Goal: Task Accomplishment & Management: Use online tool/utility

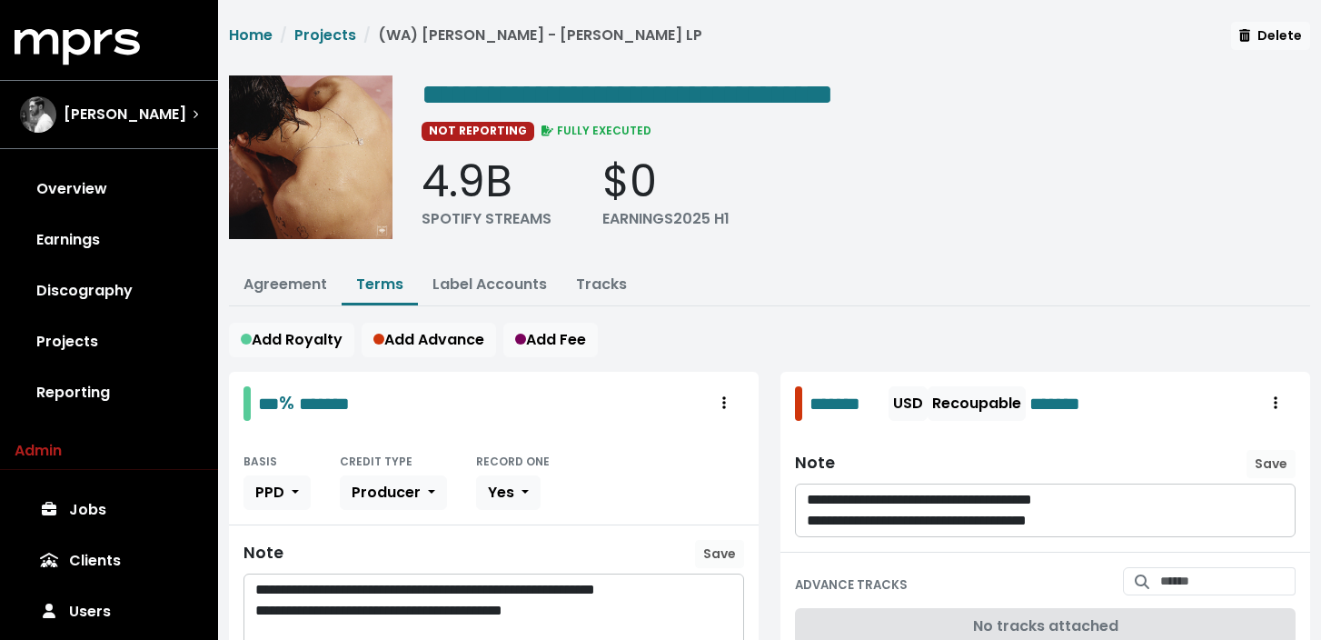
scroll to position [1270, 0]
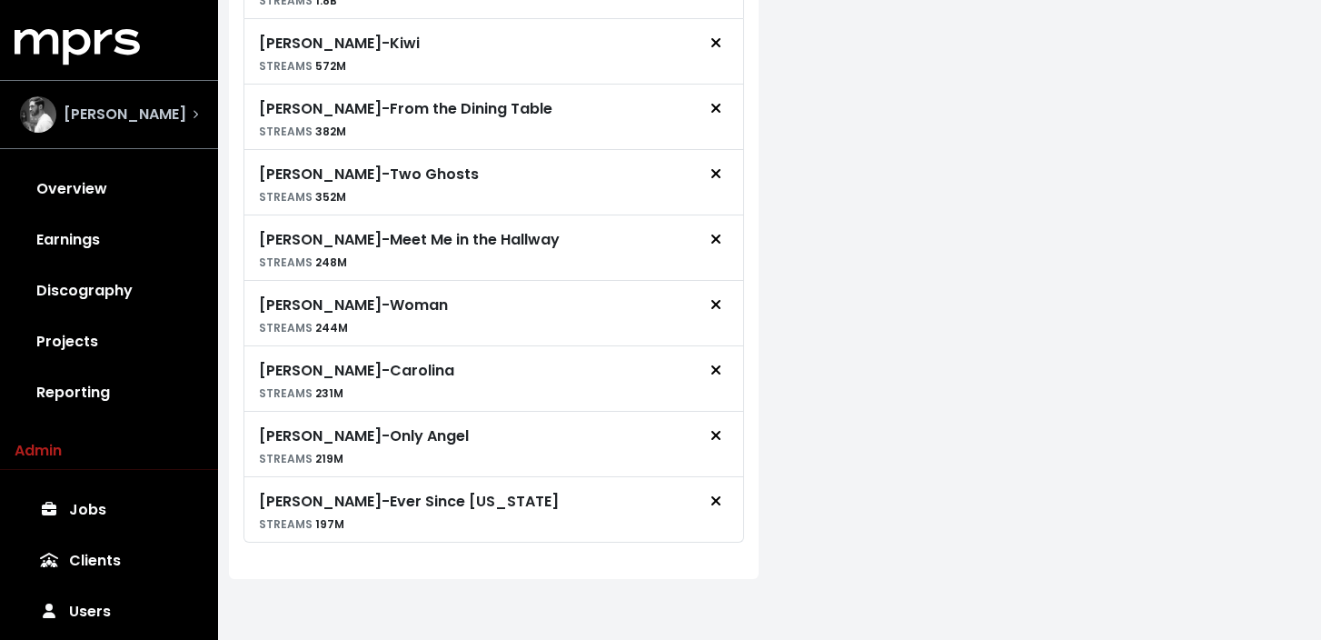
click at [175, 125] on div "[PERSON_NAME]" at bounding box center [109, 114] width 178 height 36
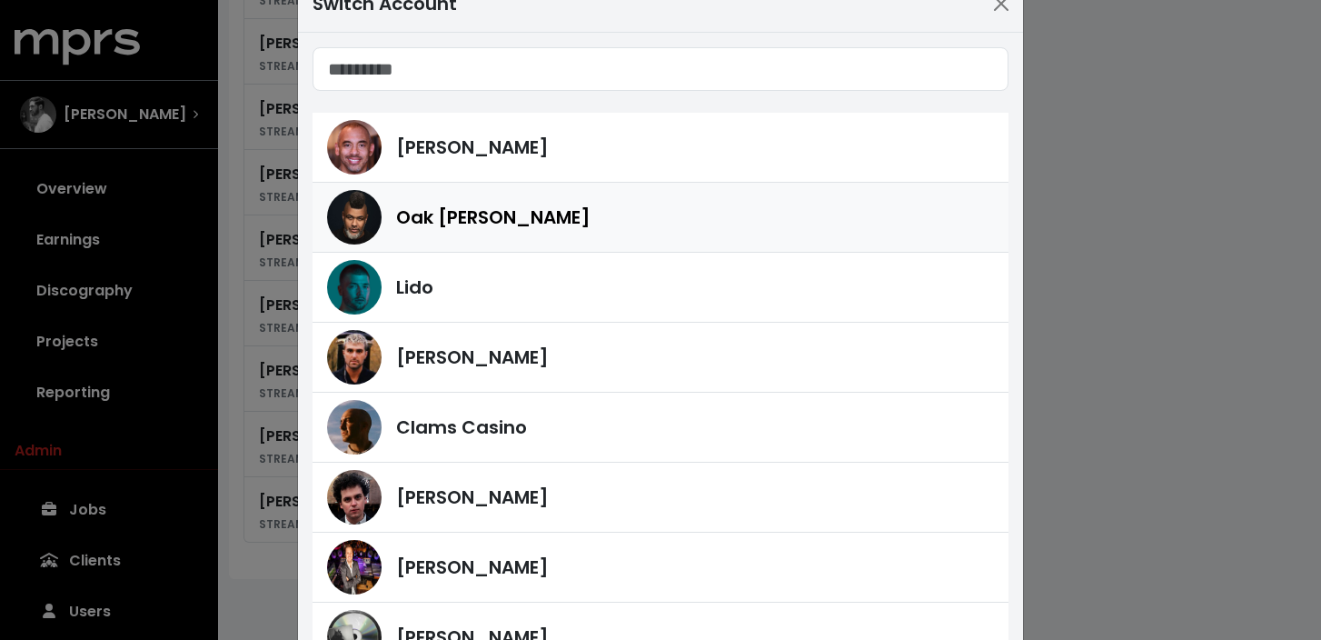
scroll to position [52, 0]
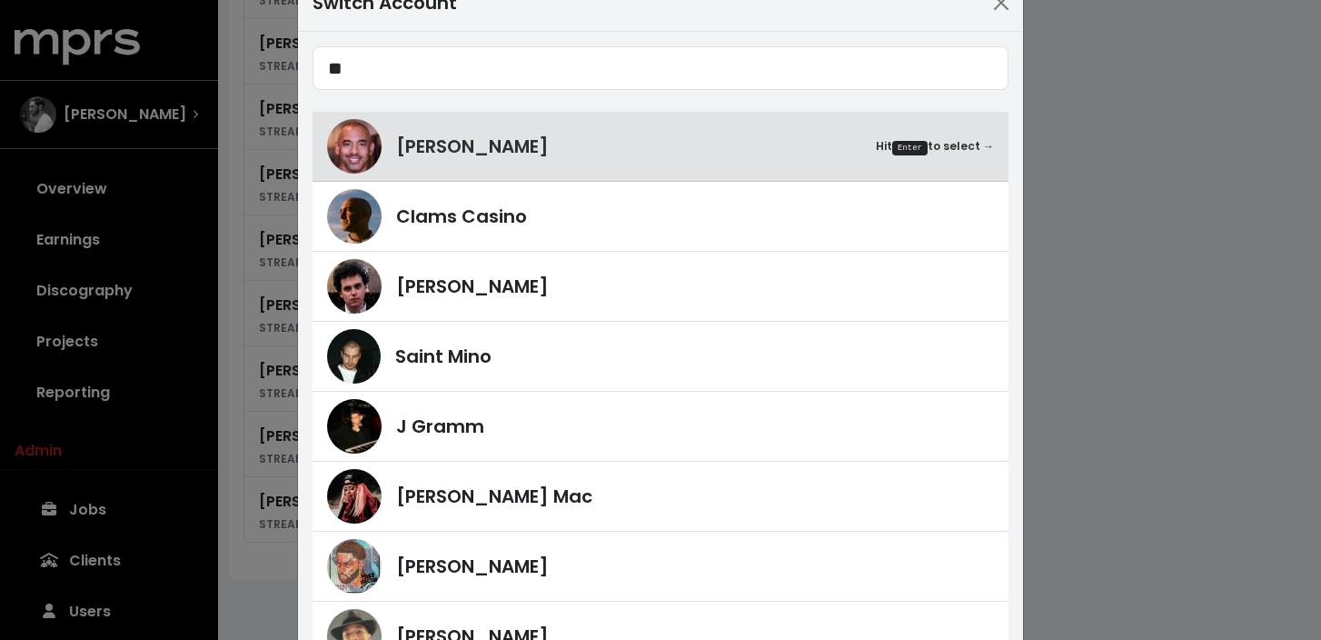
type input "***"
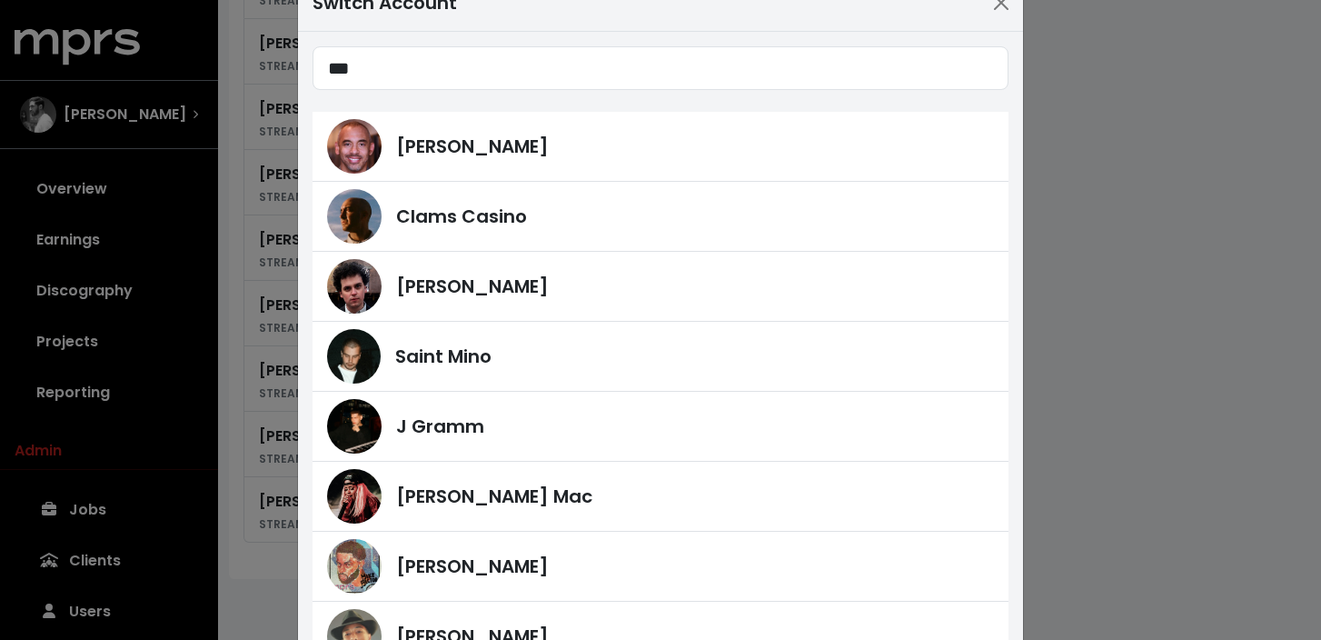
scroll to position [0, 0]
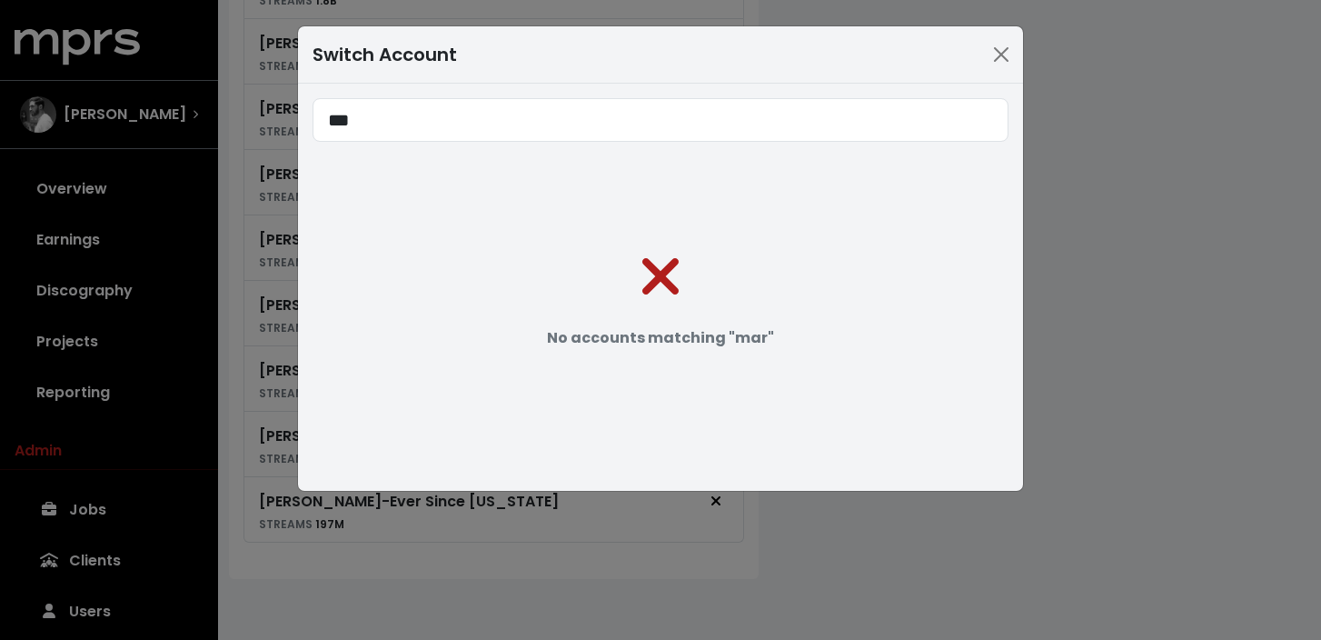
click at [988, 118] on input "***" at bounding box center [661, 120] width 696 height 44
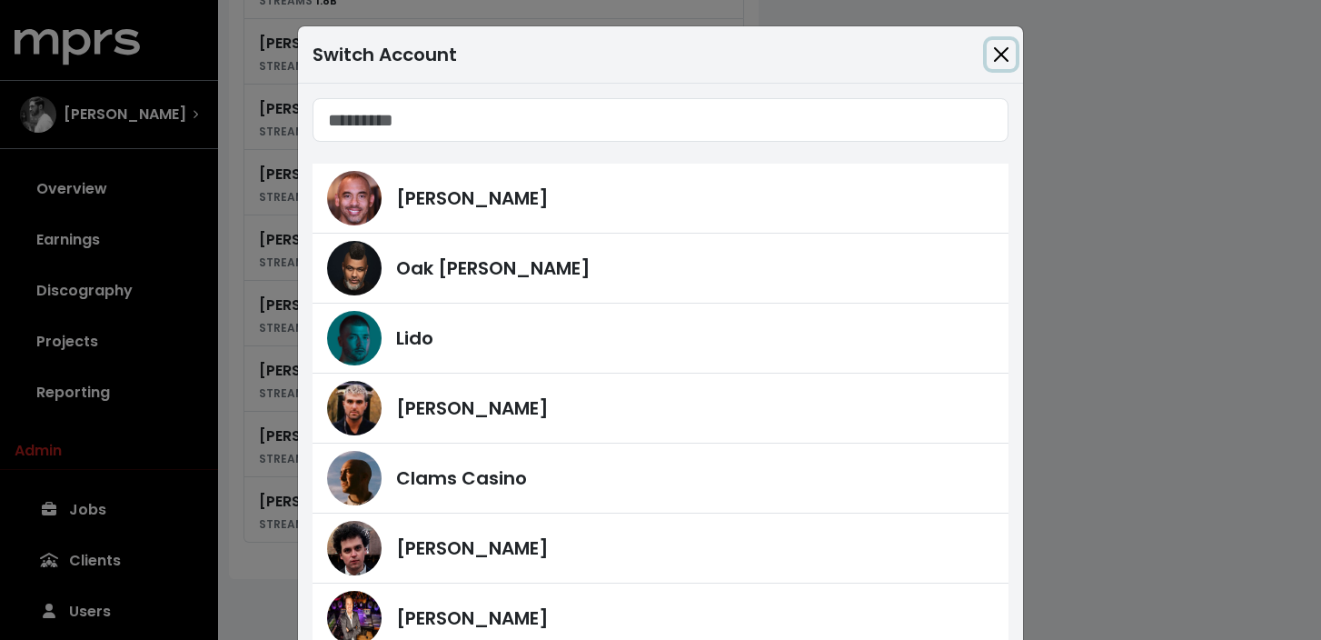
click at [1011, 61] on button "Close" at bounding box center [1001, 54] width 29 height 29
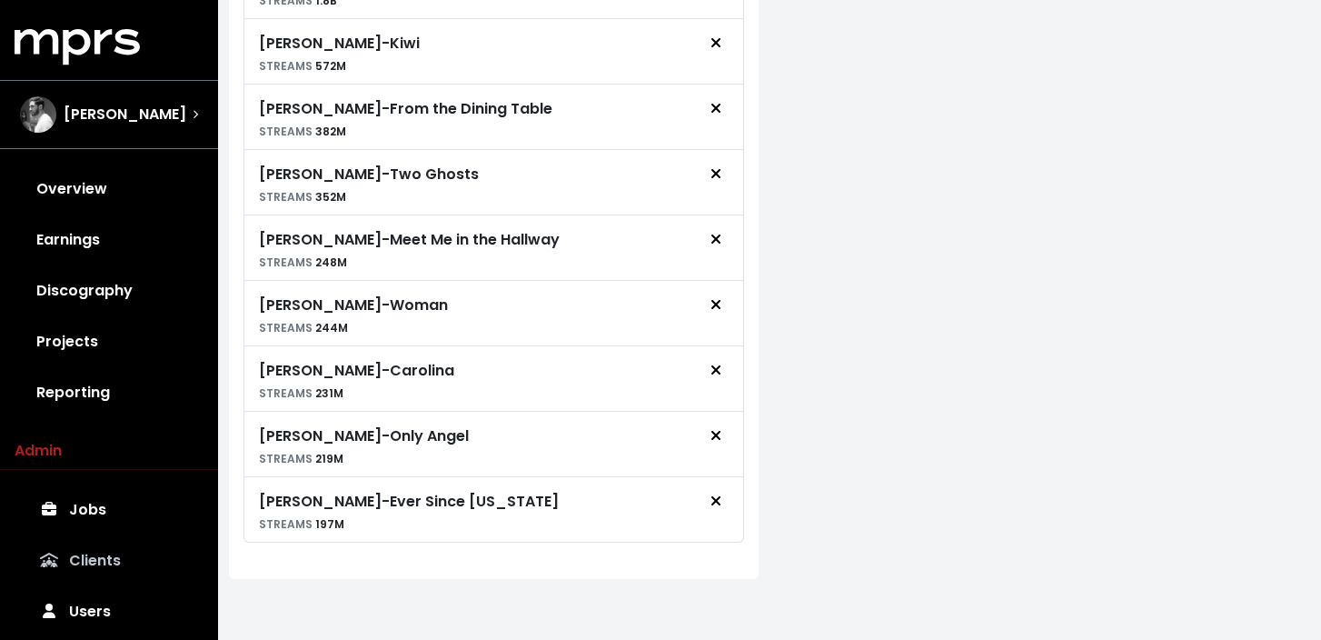
click at [65, 563] on link "Clients" at bounding box center [109, 560] width 189 height 51
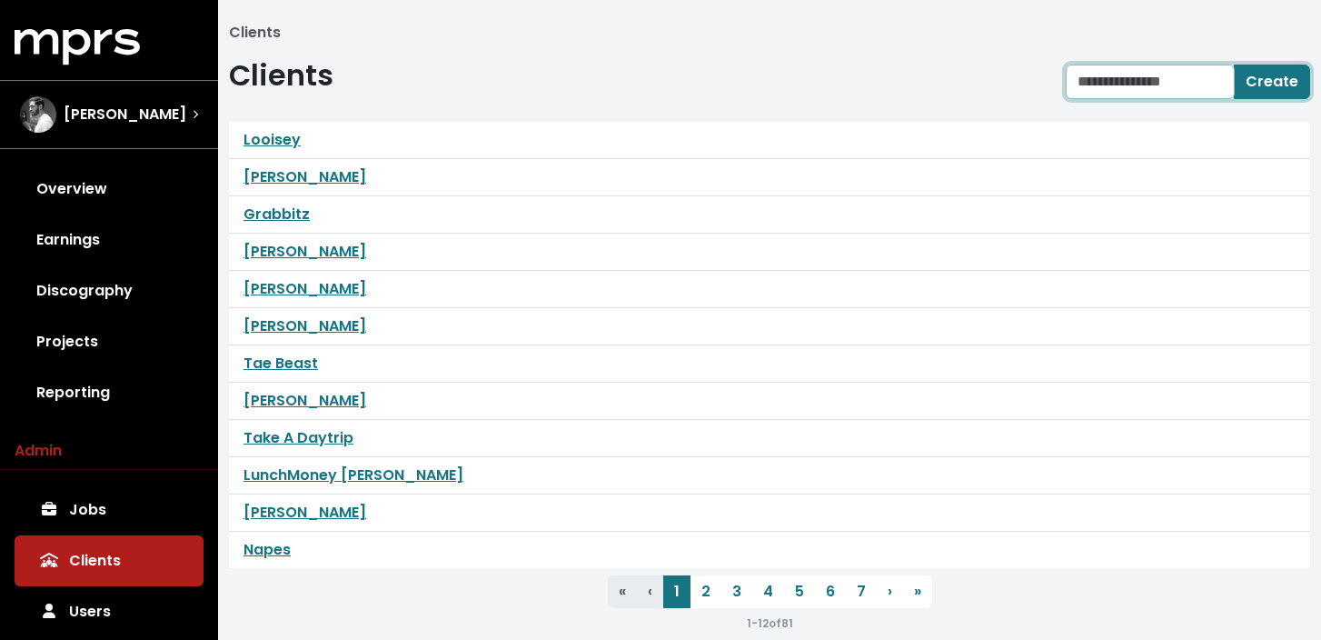
click at [1174, 85] on input "text" at bounding box center [1150, 81] width 169 height 35
click at [1174, 28] on ol "Clients" at bounding box center [769, 33] width 1081 height 22
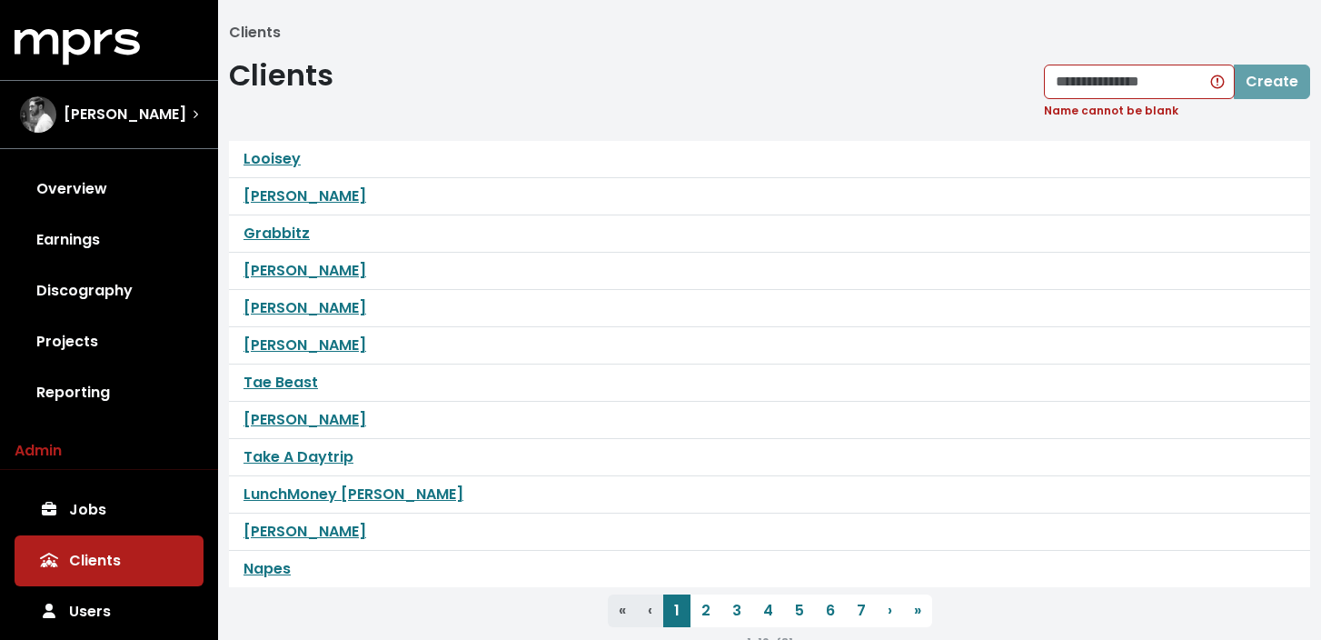
click at [1164, 25] on ol "Clients" at bounding box center [769, 33] width 1081 height 22
click at [1266, 86] on div "Create" at bounding box center [1177, 81] width 266 height 35
click at [1167, 115] on div "Name cannot be blank" at bounding box center [1177, 111] width 266 height 16
click at [1157, 98] on div "Create Name cannot be blank" at bounding box center [1177, 91] width 266 height 55
click at [1162, 83] on input "text" at bounding box center [1139, 81] width 191 height 35
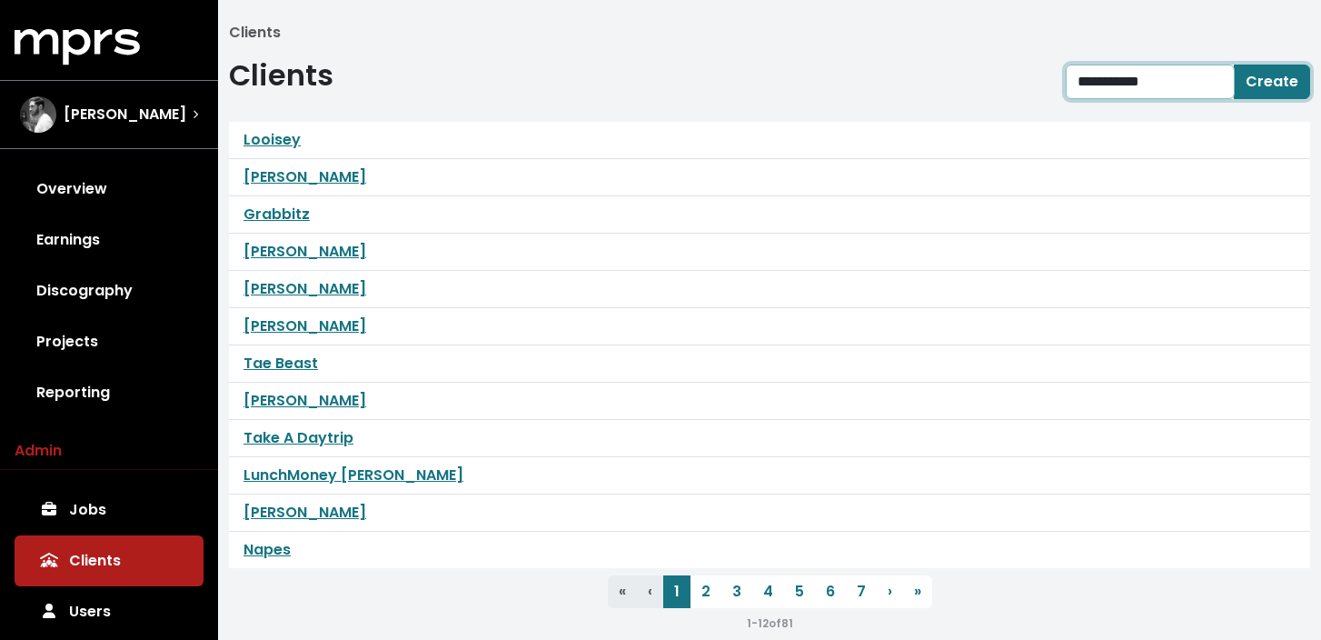
type input "**********"
click at [1270, 76] on span "Create" at bounding box center [1271, 81] width 53 height 21
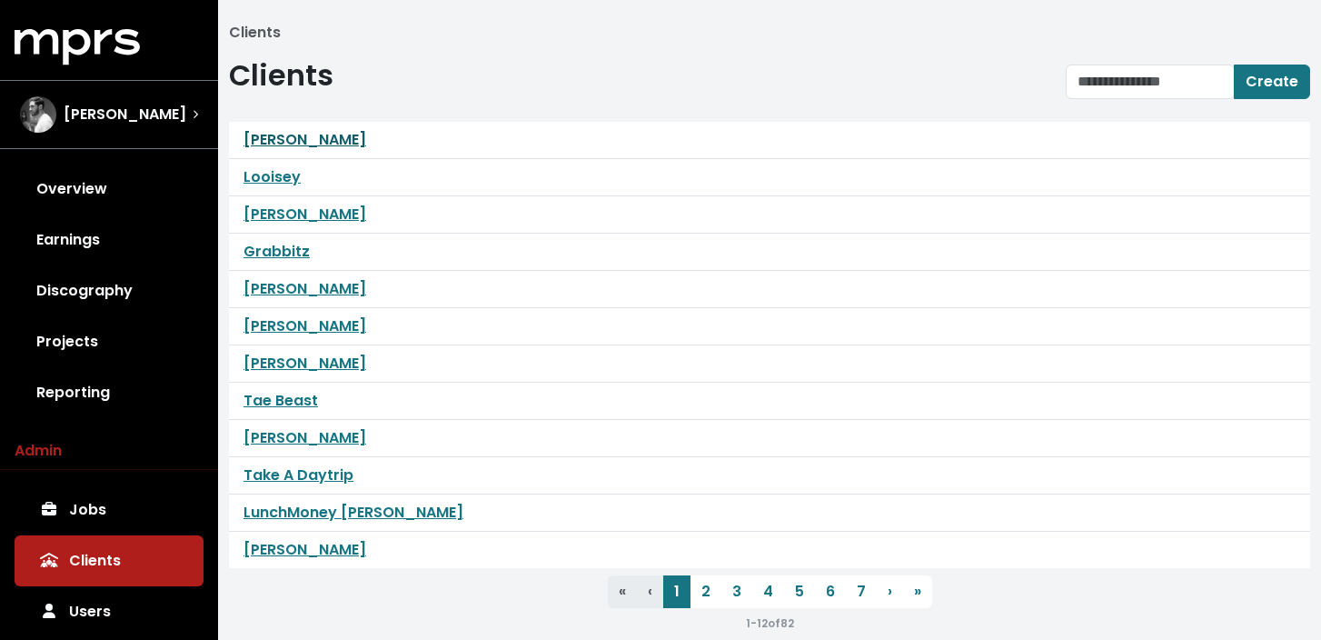
click at [303, 140] on link "[PERSON_NAME]" at bounding box center [304, 139] width 123 height 21
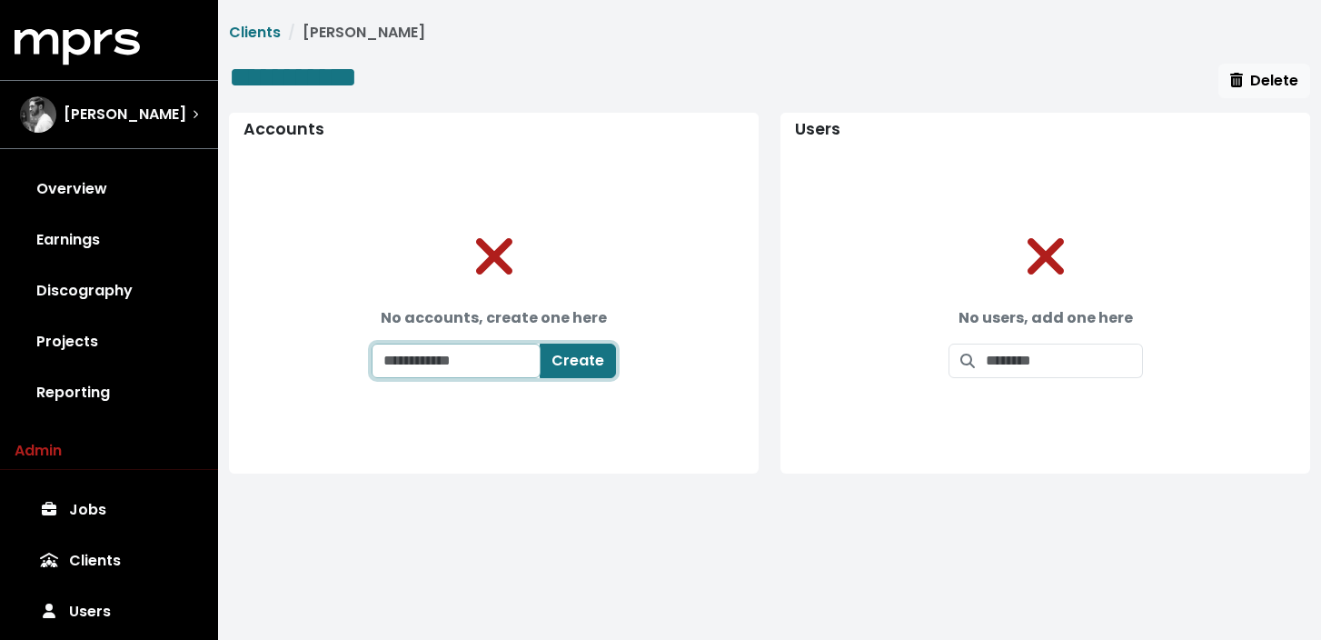
click at [493, 370] on input "text" at bounding box center [456, 360] width 169 height 35
type input "**********"
click at [575, 356] on span "Create" at bounding box center [588, 360] width 53 height 21
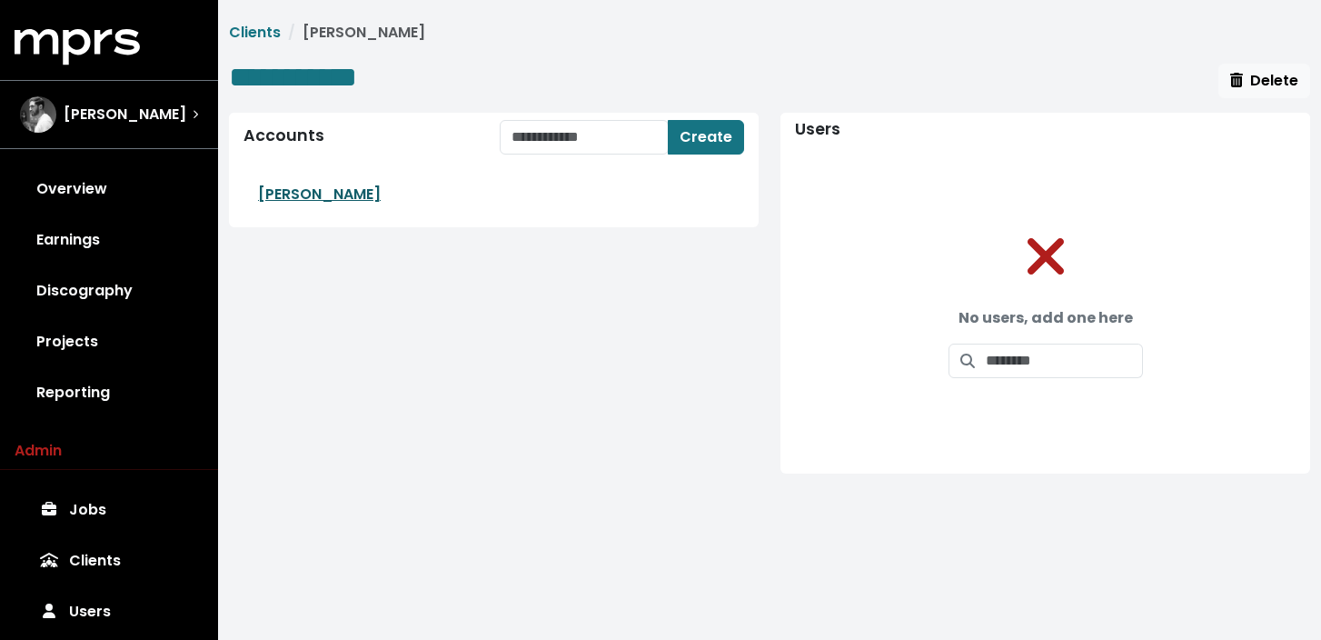
click at [323, 194] on link "[PERSON_NAME]" at bounding box center [319, 194] width 123 height 21
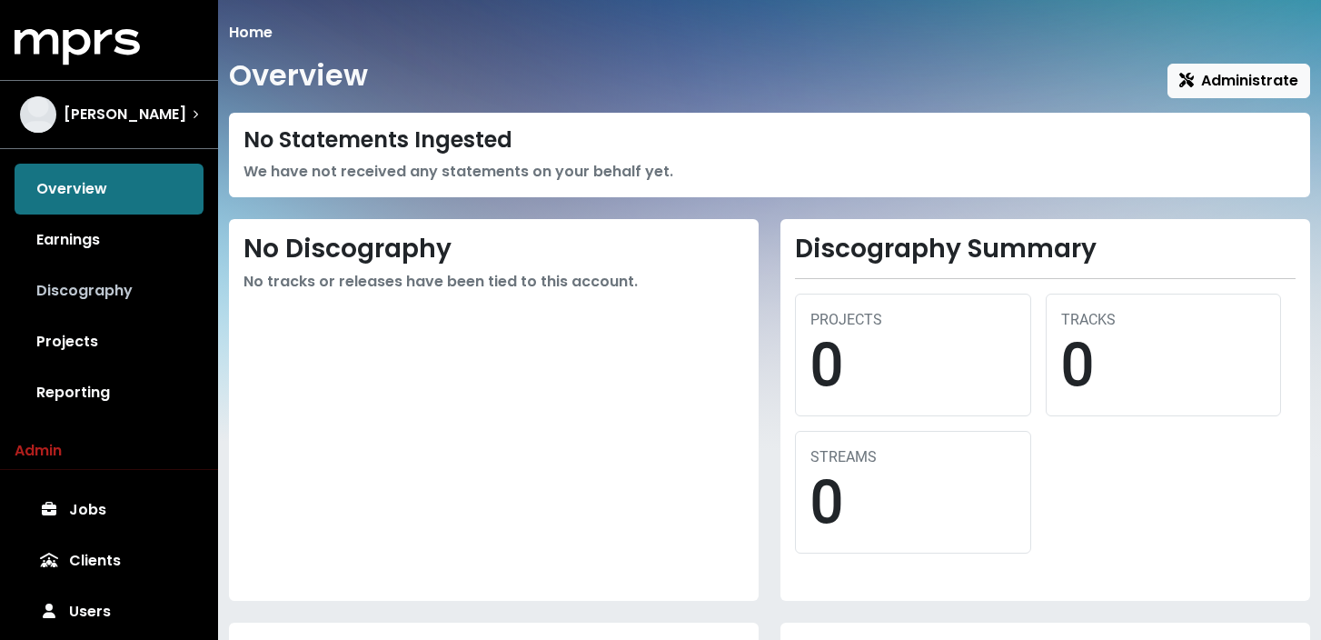
click at [115, 293] on link "Discography" at bounding box center [109, 290] width 189 height 51
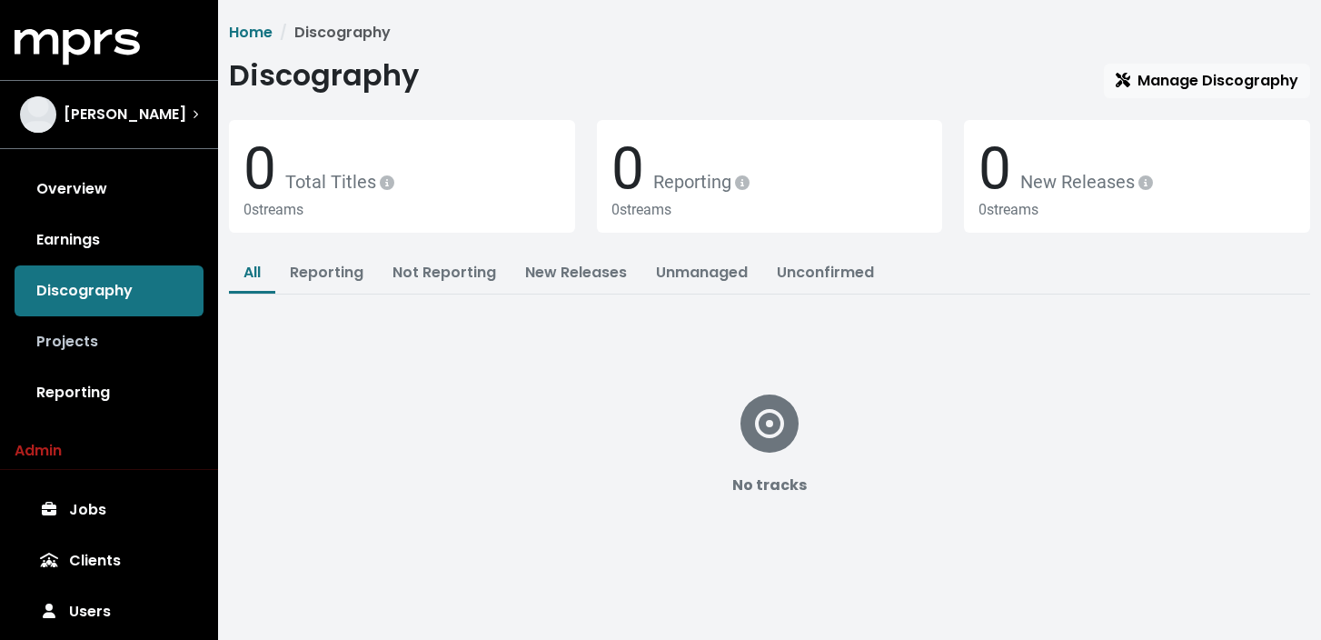
click at [94, 332] on link "Projects" at bounding box center [109, 341] width 189 height 51
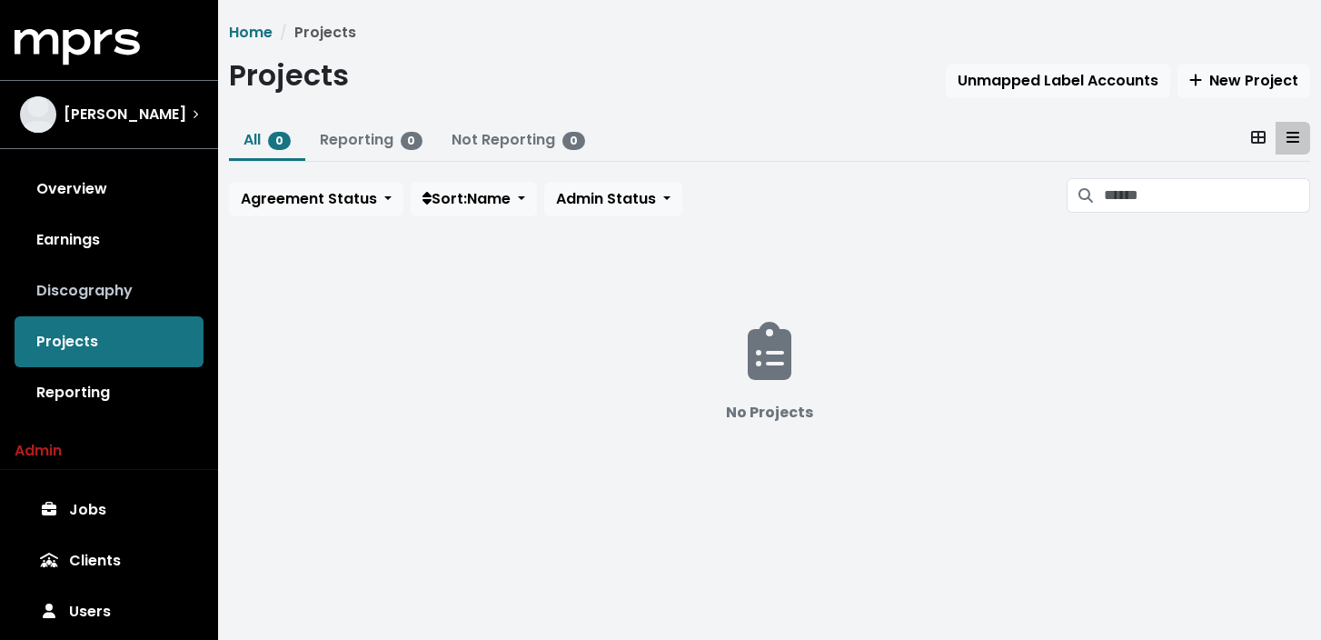
click at [90, 290] on link "Discography" at bounding box center [109, 290] width 189 height 51
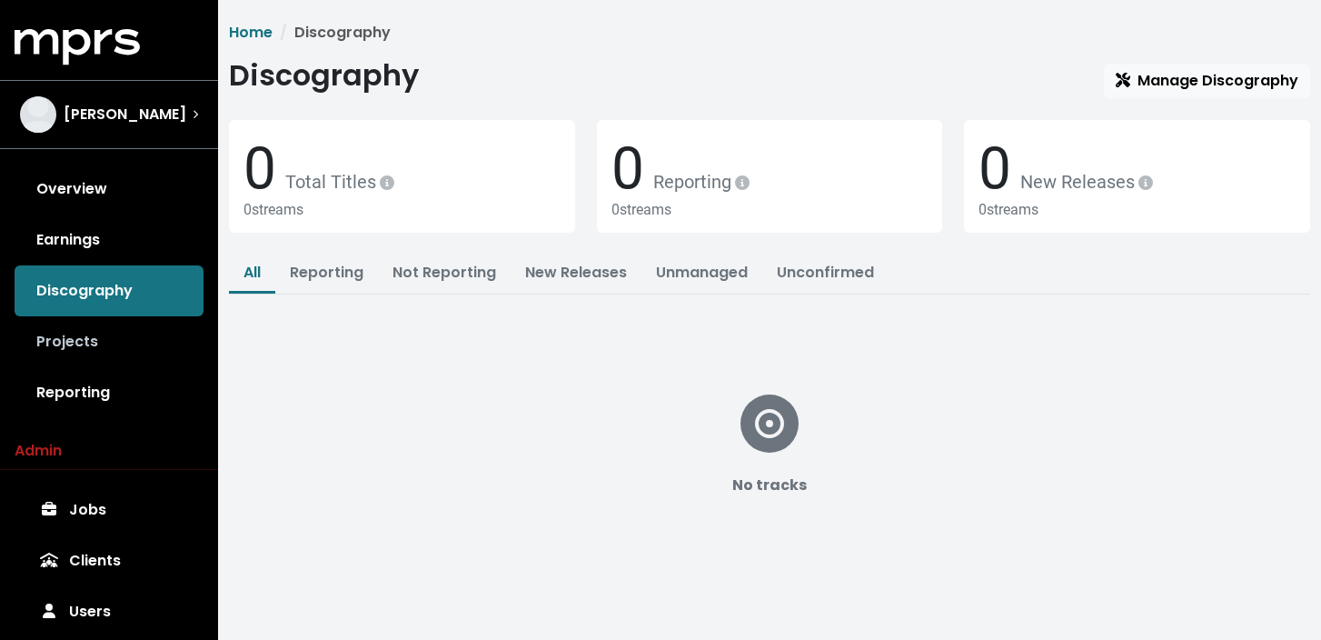
click at [82, 343] on link "Projects" at bounding box center [109, 341] width 189 height 51
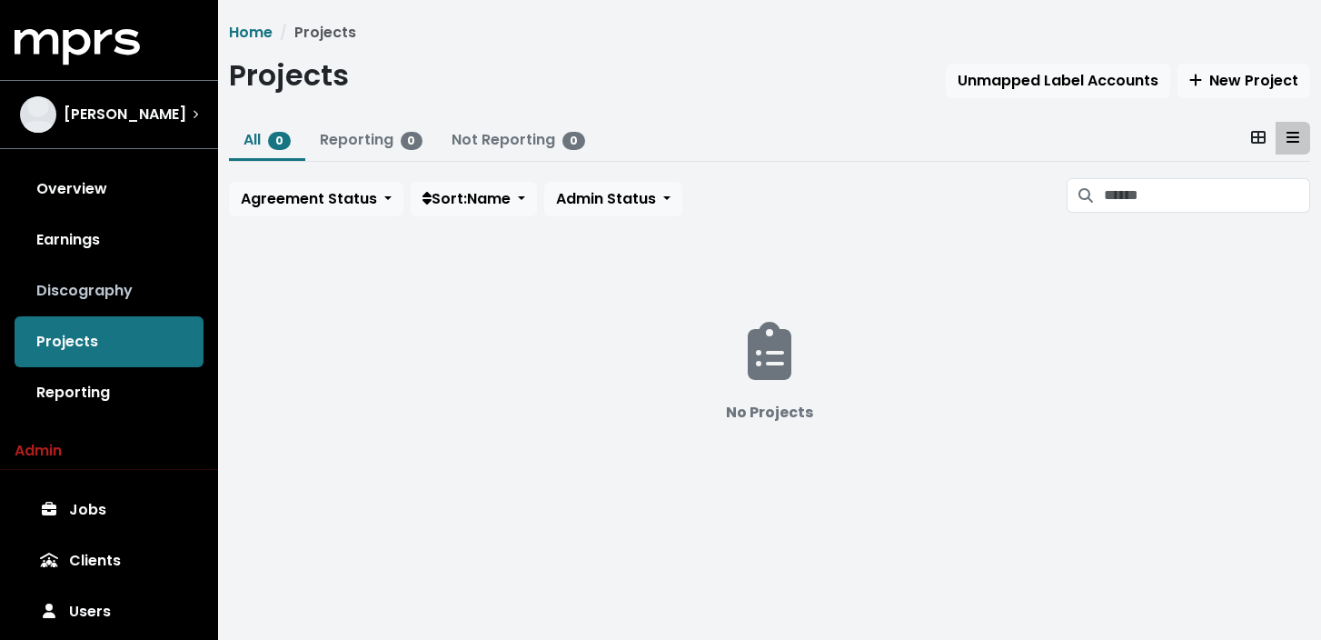
click at [83, 300] on link "Discography" at bounding box center [109, 290] width 189 height 51
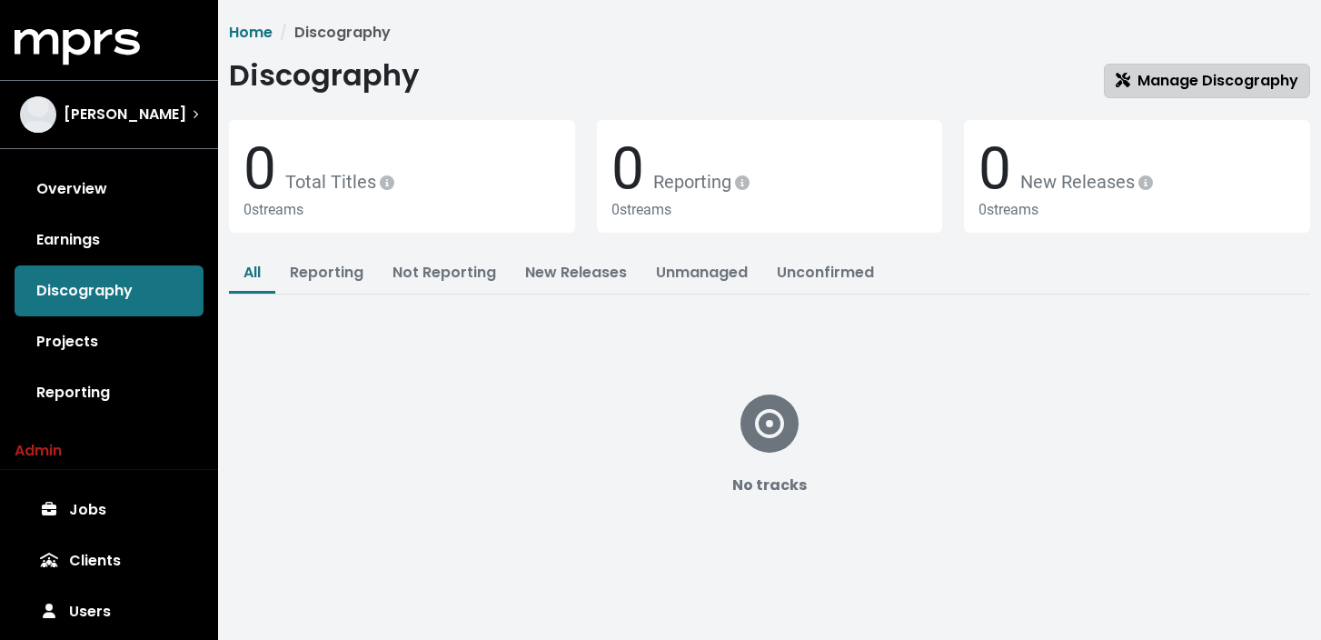
click at [1138, 94] on link "Manage Discography" at bounding box center [1207, 81] width 206 height 35
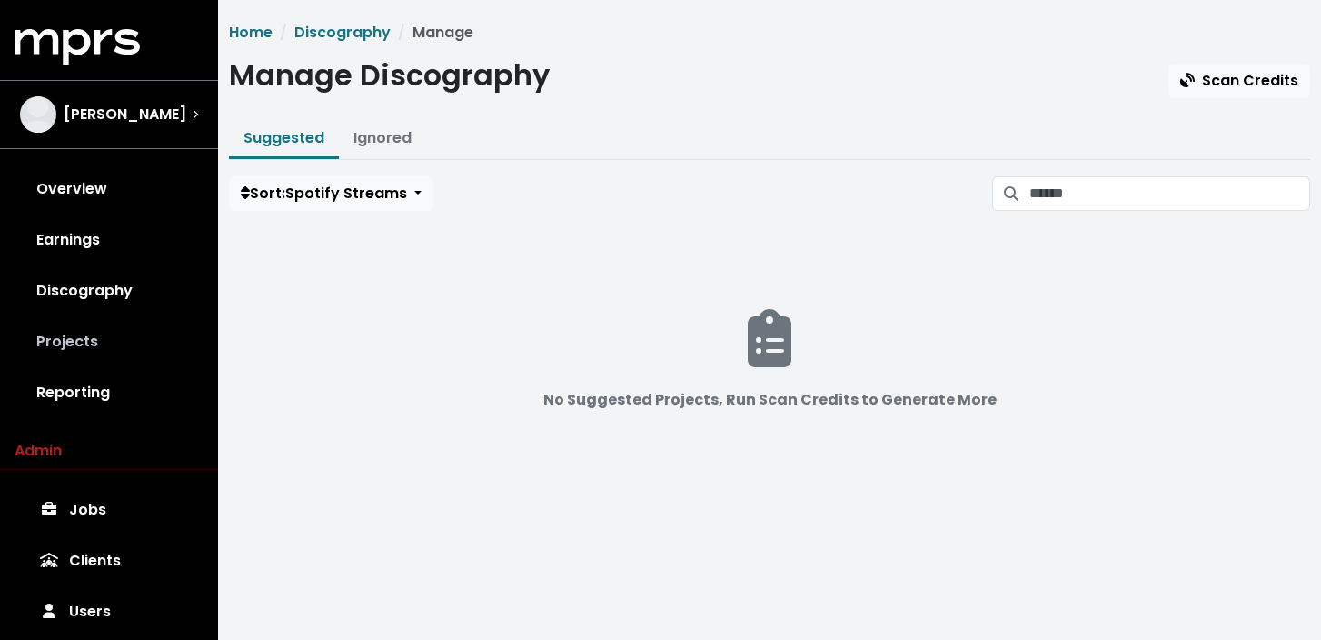
click at [94, 348] on link "Projects" at bounding box center [109, 341] width 189 height 51
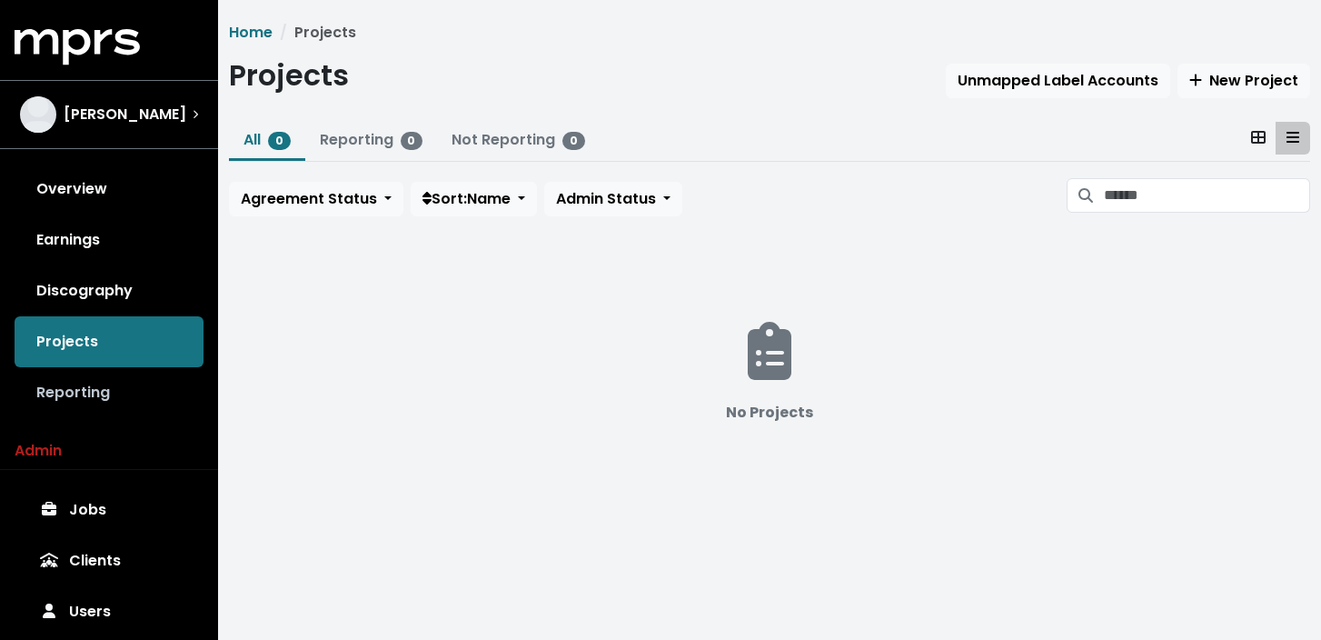
click at [95, 399] on link "Reporting" at bounding box center [109, 392] width 189 height 51
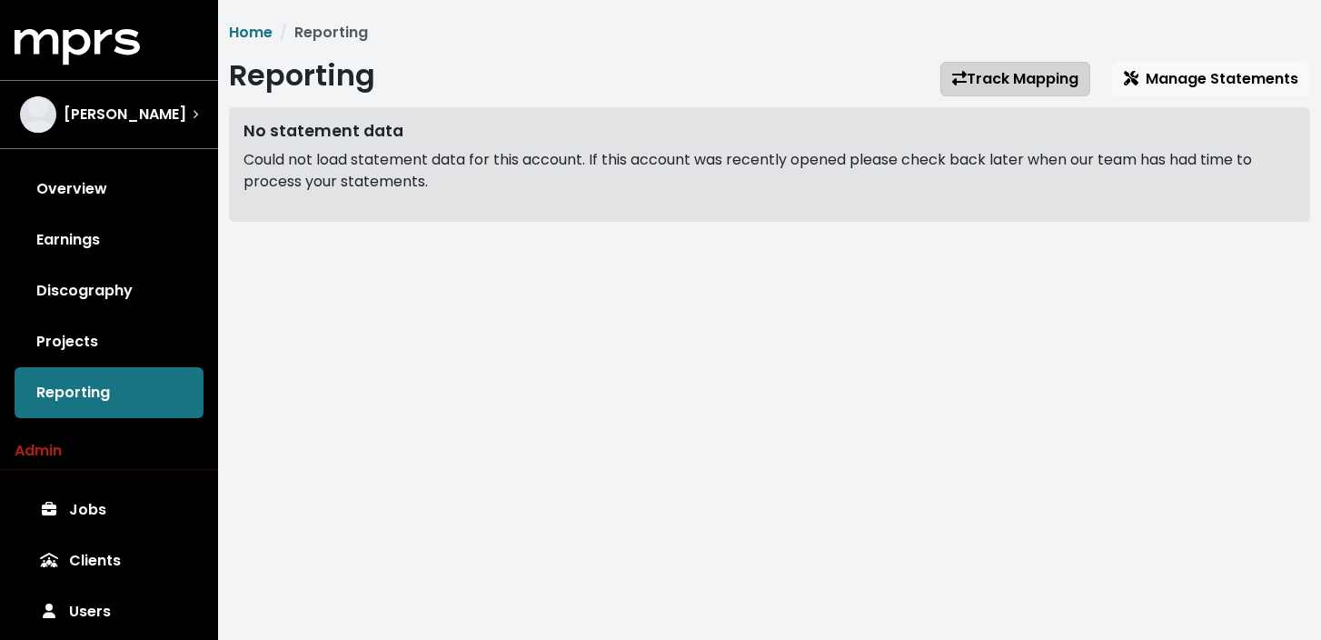
click at [992, 70] on link "Track Mapping" at bounding box center [1015, 79] width 150 height 35
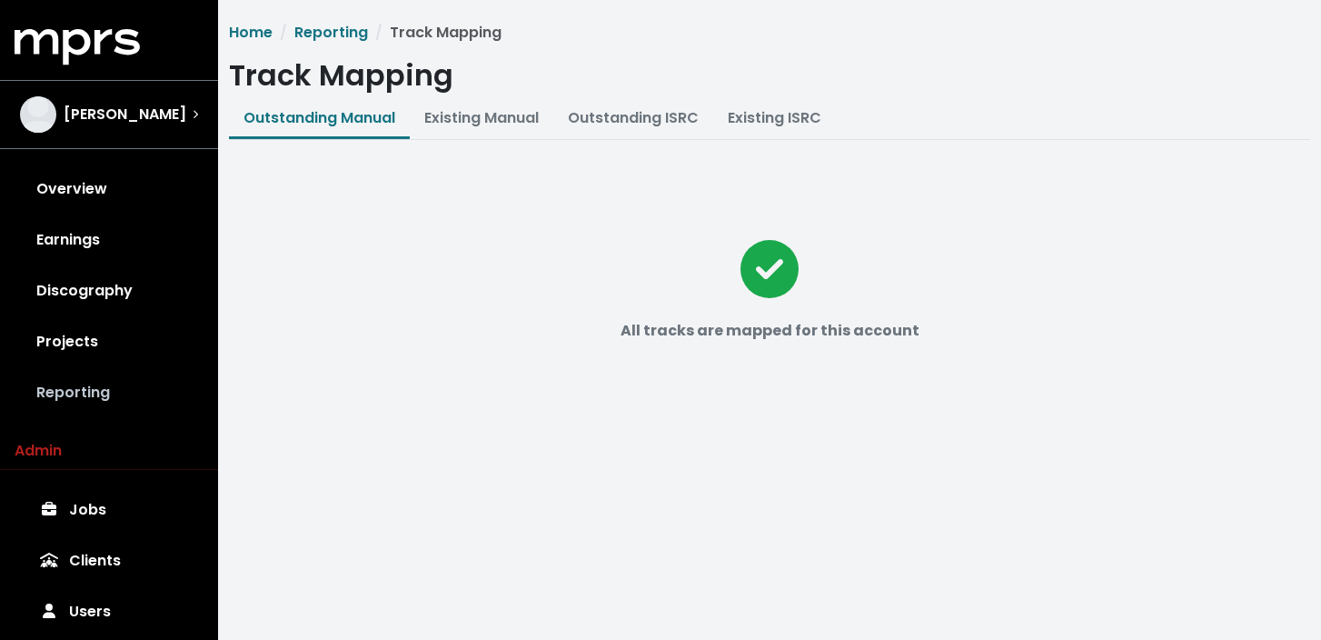
click at [76, 392] on link "Reporting" at bounding box center [109, 392] width 189 height 51
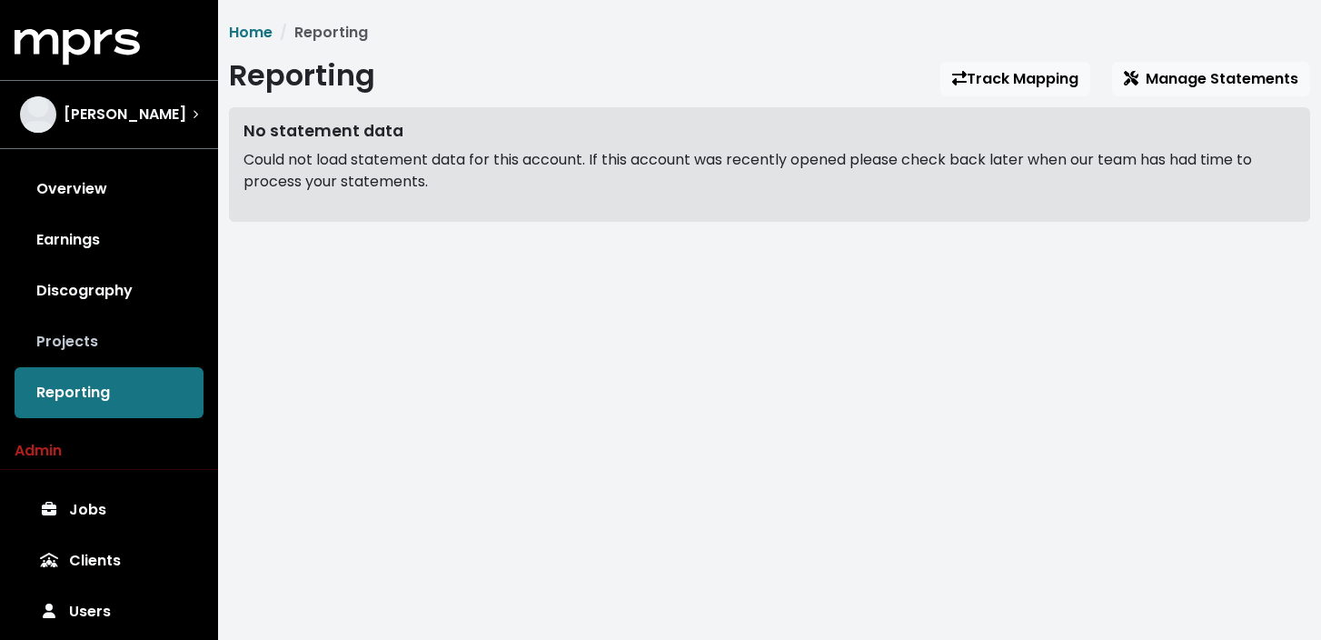
click at [77, 336] on link "Projects" at bounding box center [109, 341] width 189 height 51
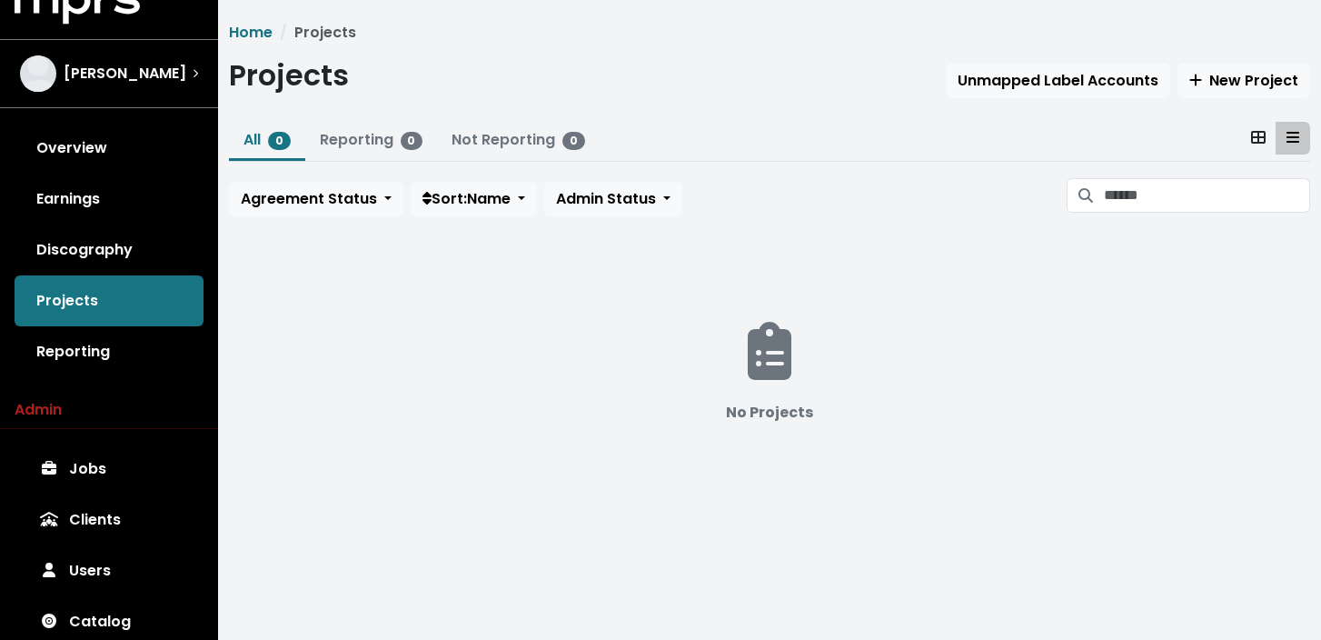
scroll to position [109, 0]
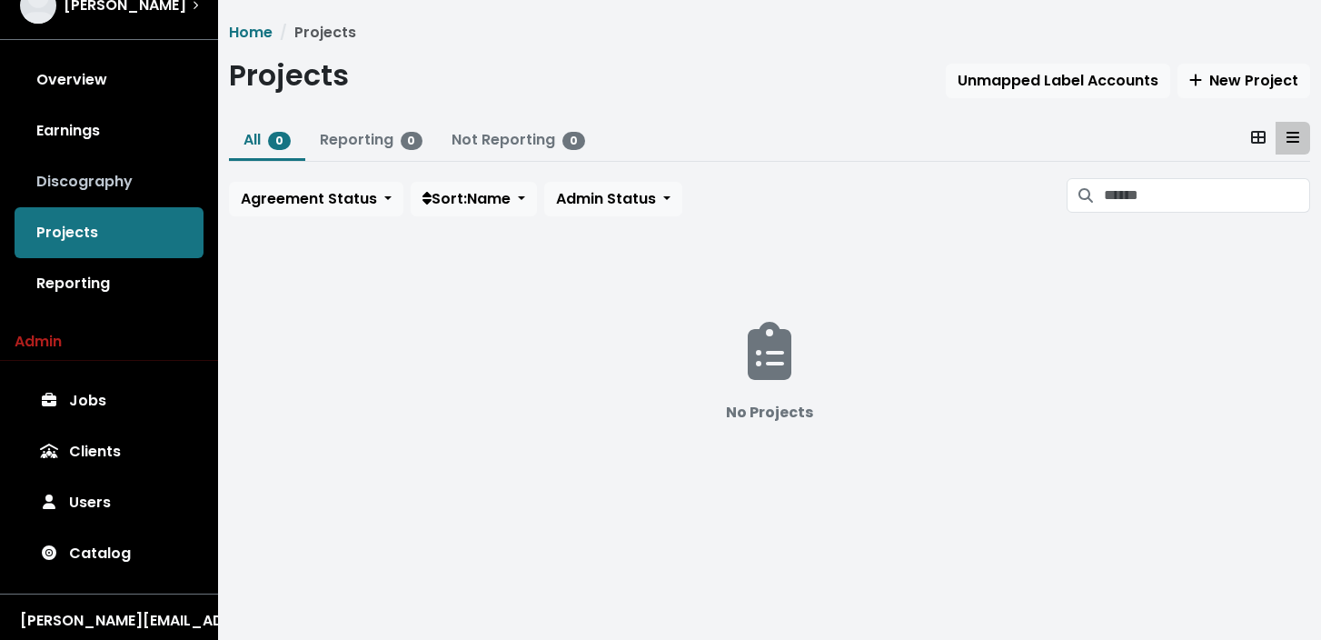
click at [88, 193] on link "Discography" at bounding box center [109, 181] width 189 height 51
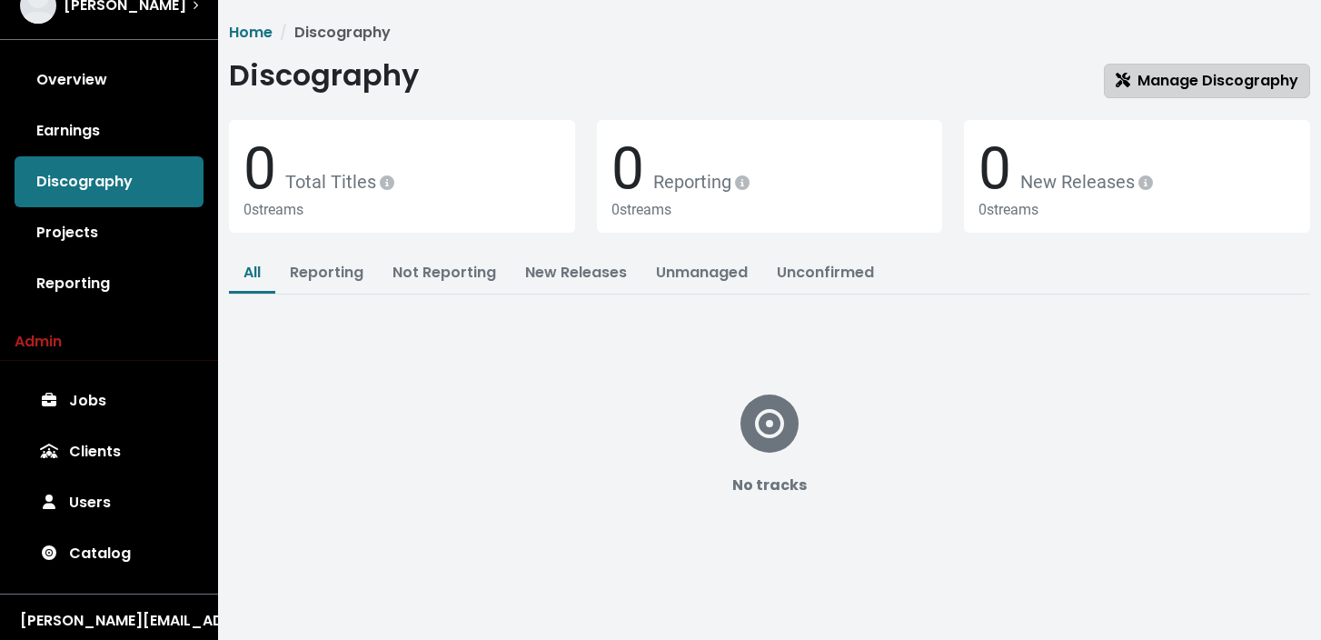
click at [1172, 77] on span "Manage Discography" at bounding box center [1207, 80] width 183 height 21
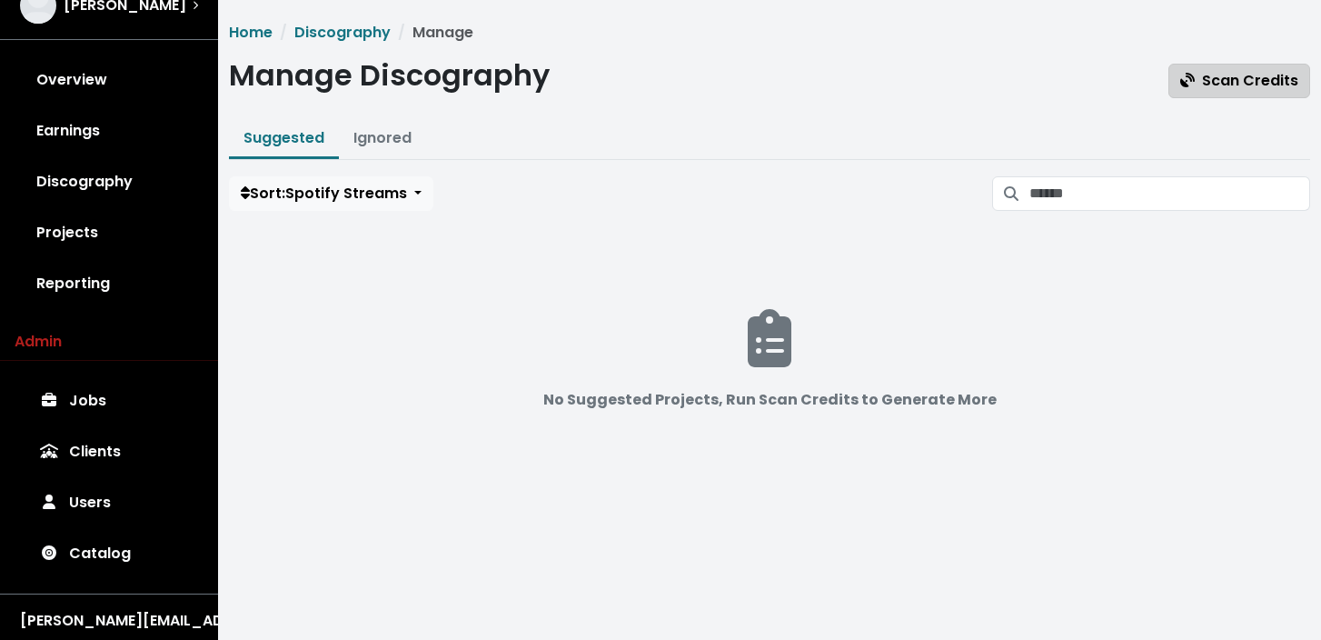
click at [1245, 88] on span "Scan Credits" at bounding box center [1239, 80] width 118 height 21
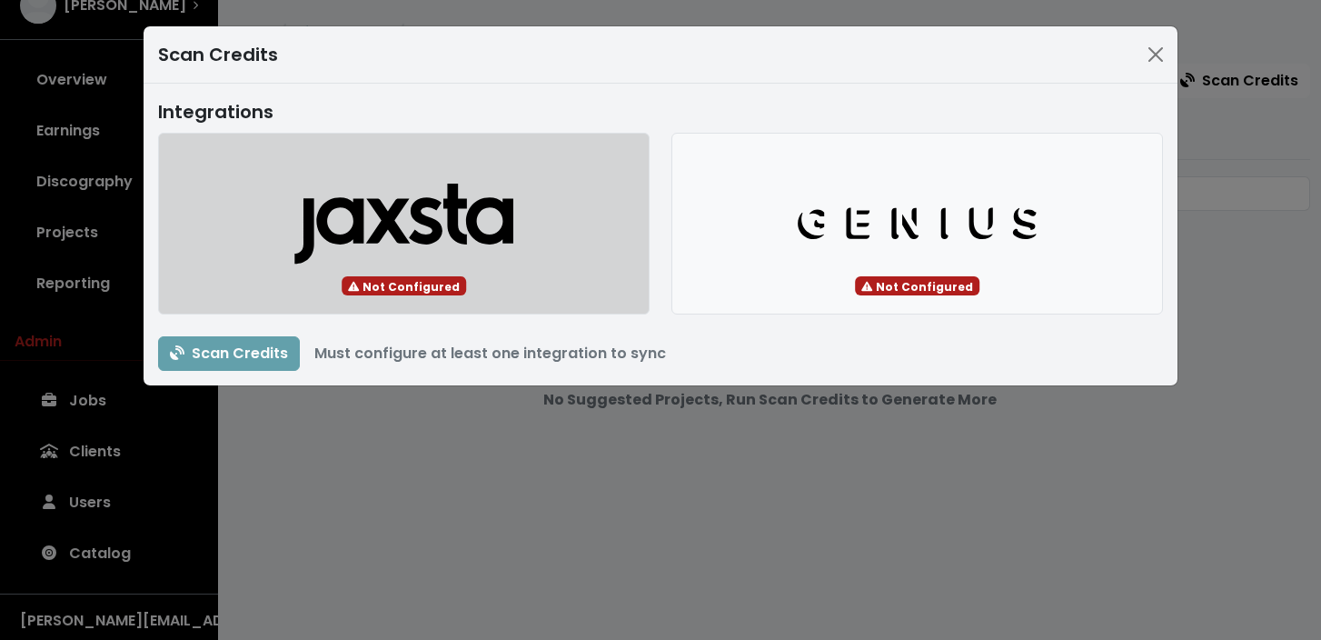
click at [411, 223] on icon "Jaxsta Logo" at bounding box center [403, 224] width 220 height 82
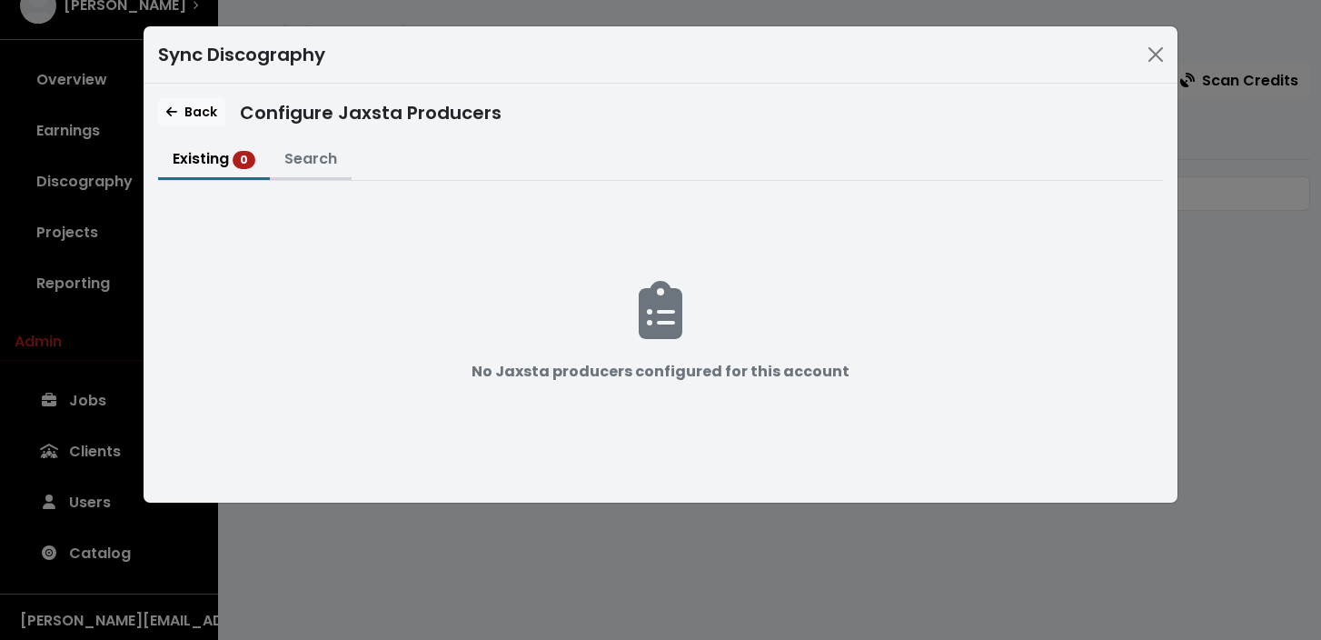
click at [318, 156] on button "Search" at bounding box center [311, 160] width 82 height 39
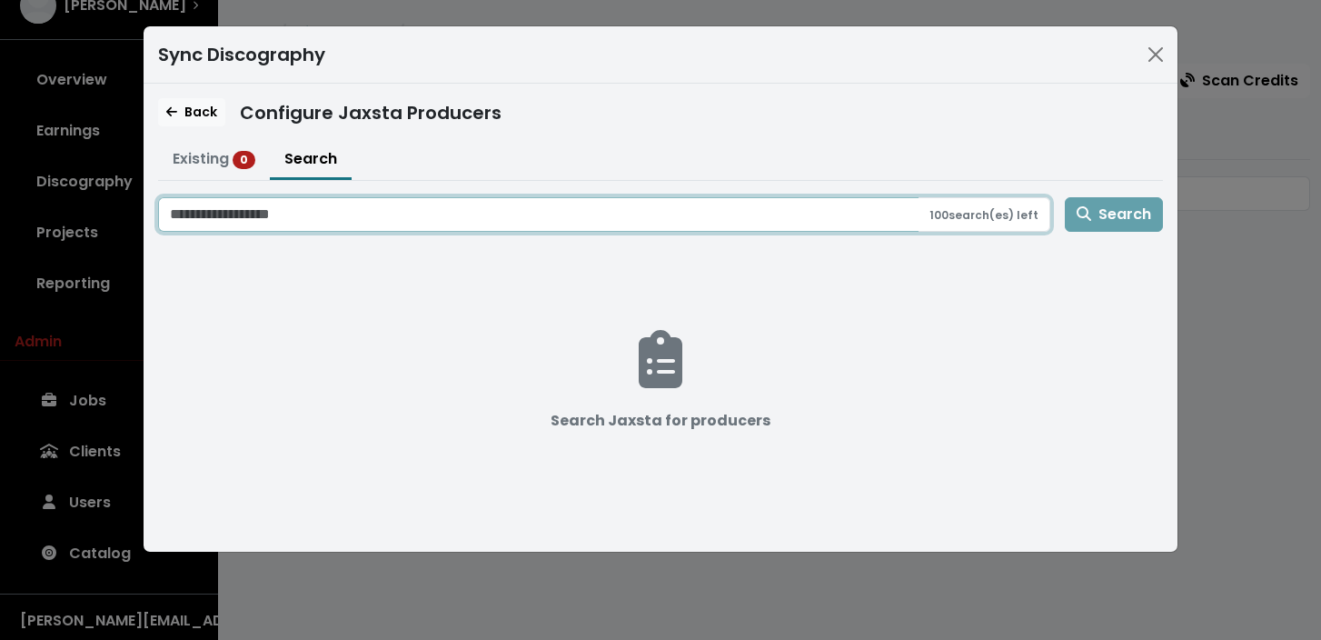
click at [294, 223] on input "Search jaxsta for producers" at bounding box center [538, 214] width 760 height 35
type input "**********"
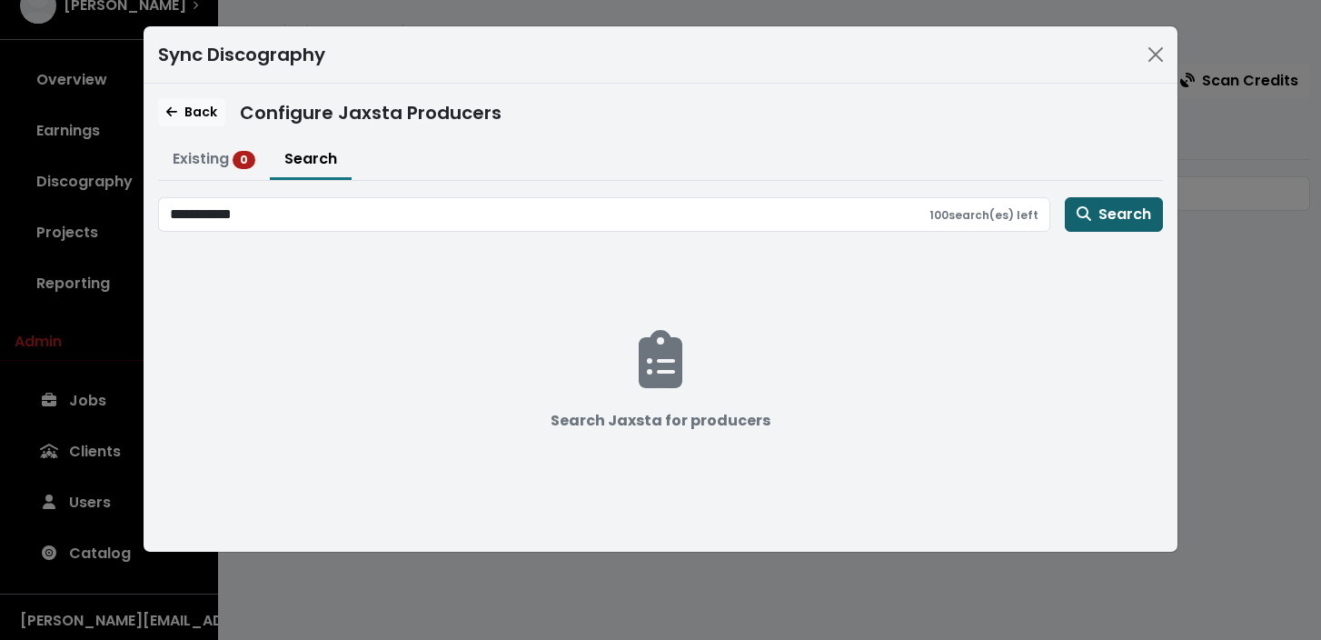
click at [1122, 218] on span "Search" at bounding box center [1114, 213] width 74 height 21
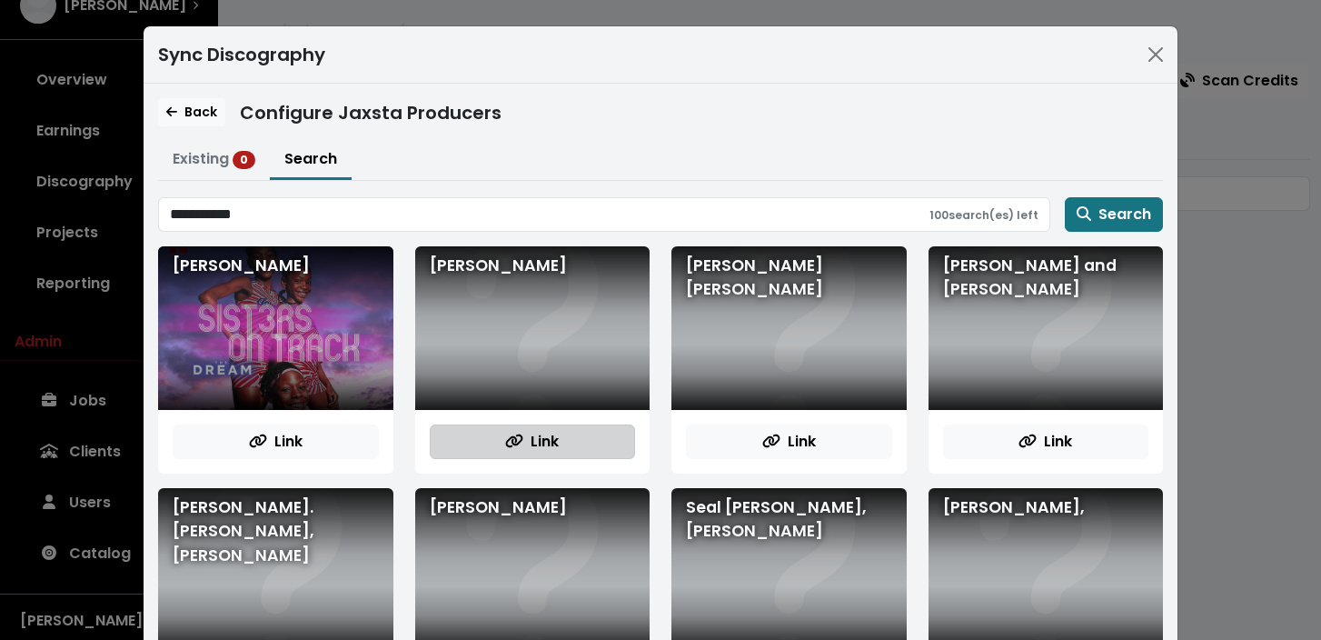
click at [521, 447] on icon "button" at bounding box center [514, 440] width 18 height 15
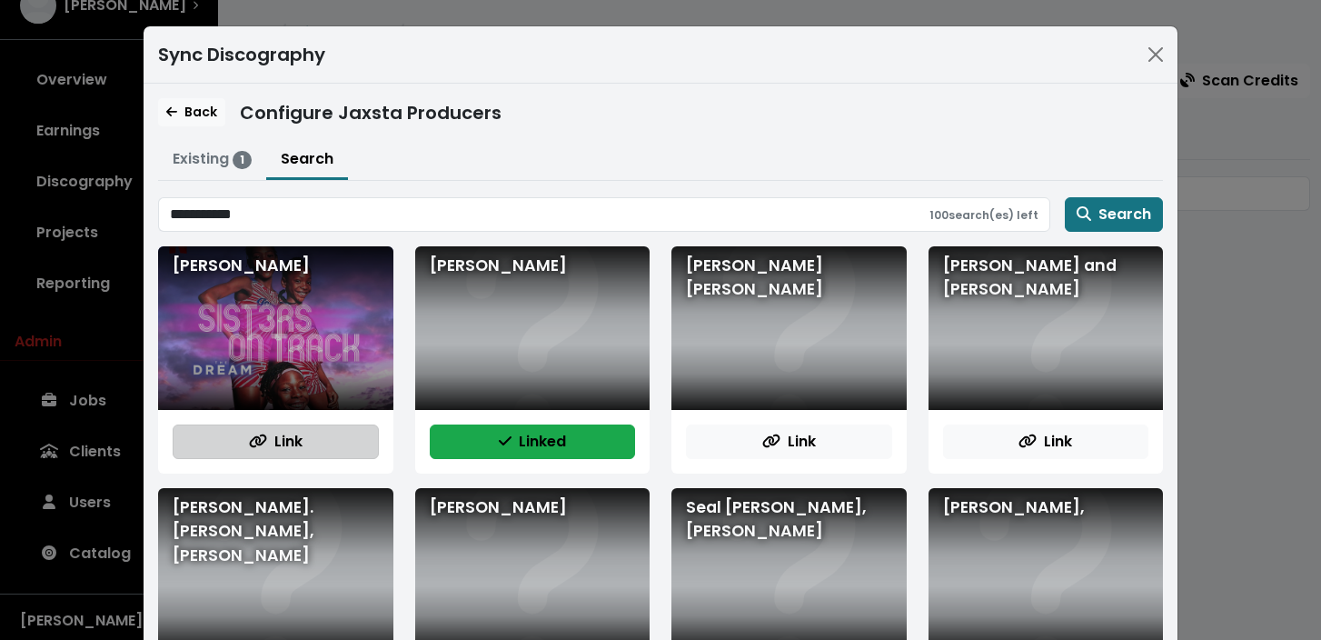
click at [290, 432] on span "Link" at bounding box center [276, 441] width 54 height 21
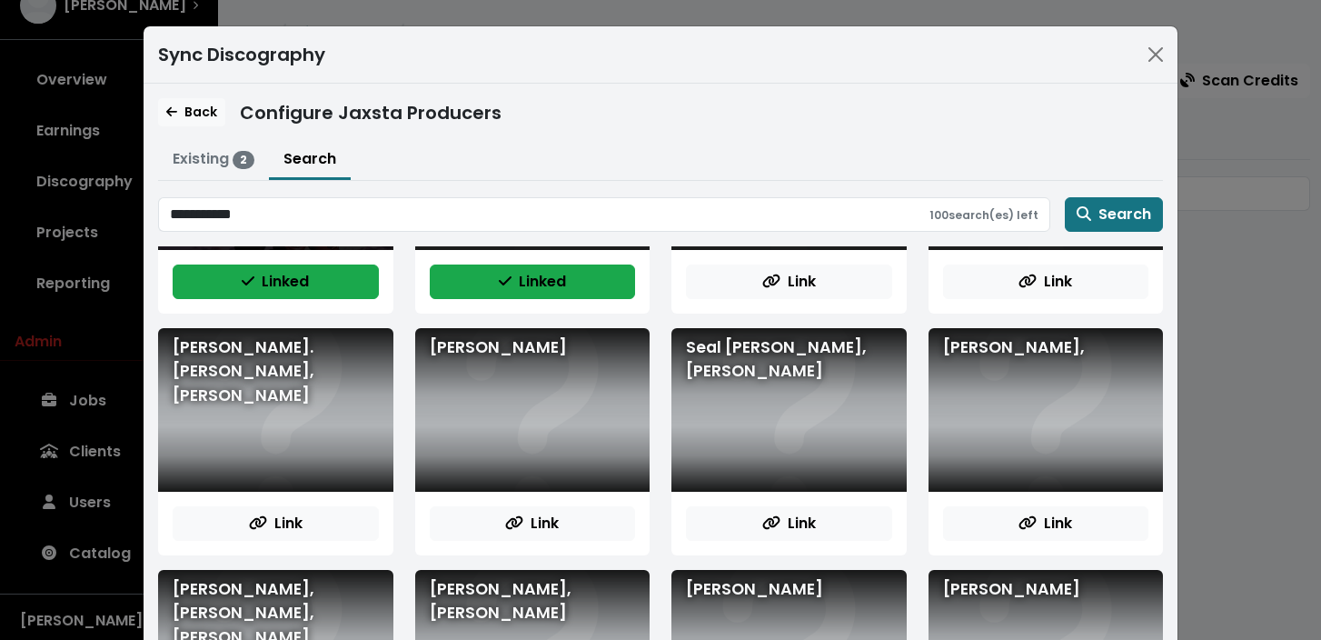
scroll to position [163, 0]
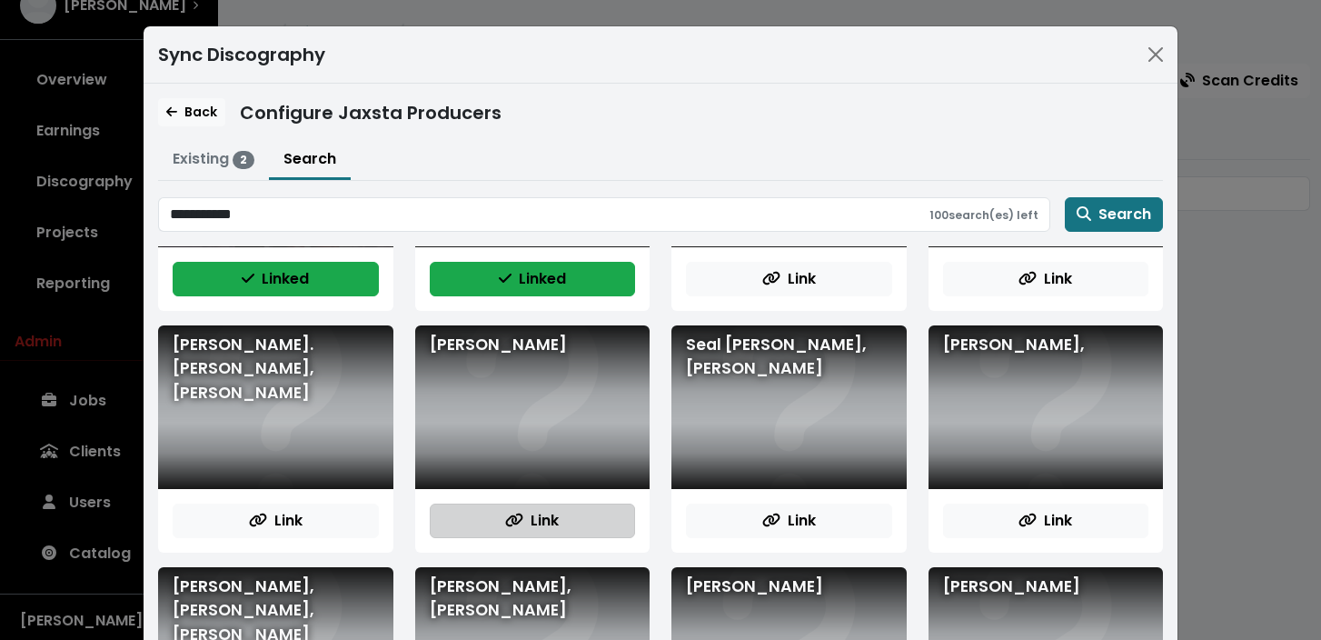
click at [561, 518] on button "Link" at bounding box center [533, 520] width 206 height 35
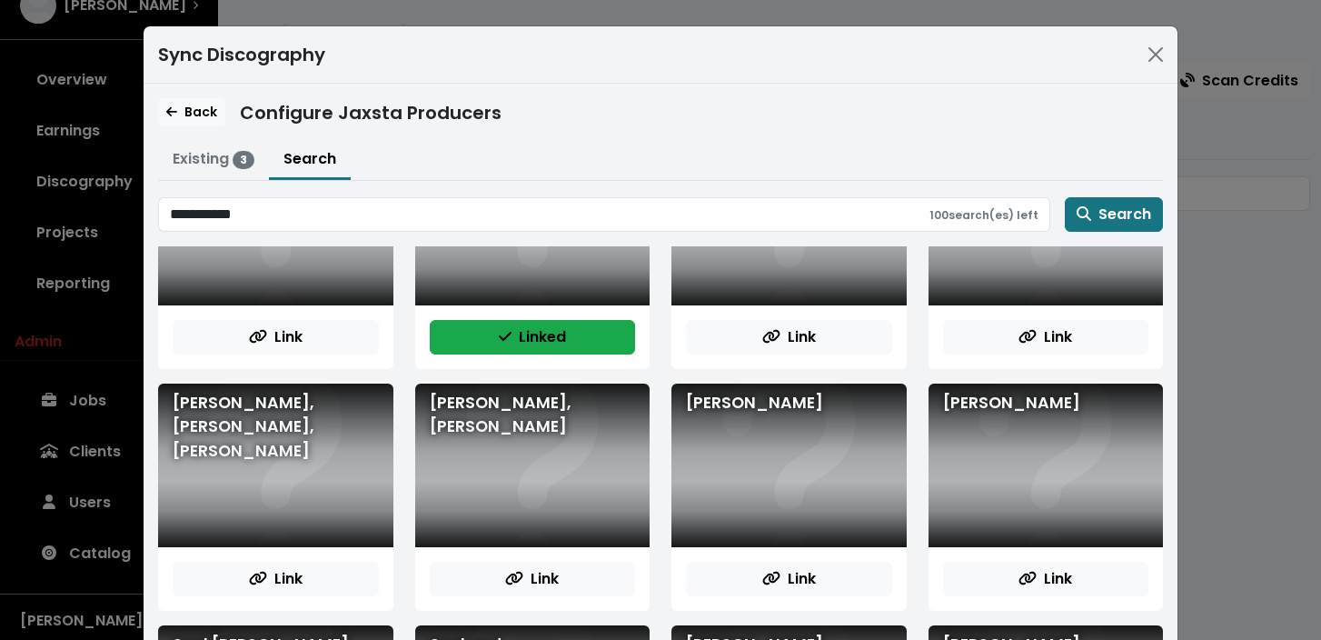
scroll to position [356, 0]
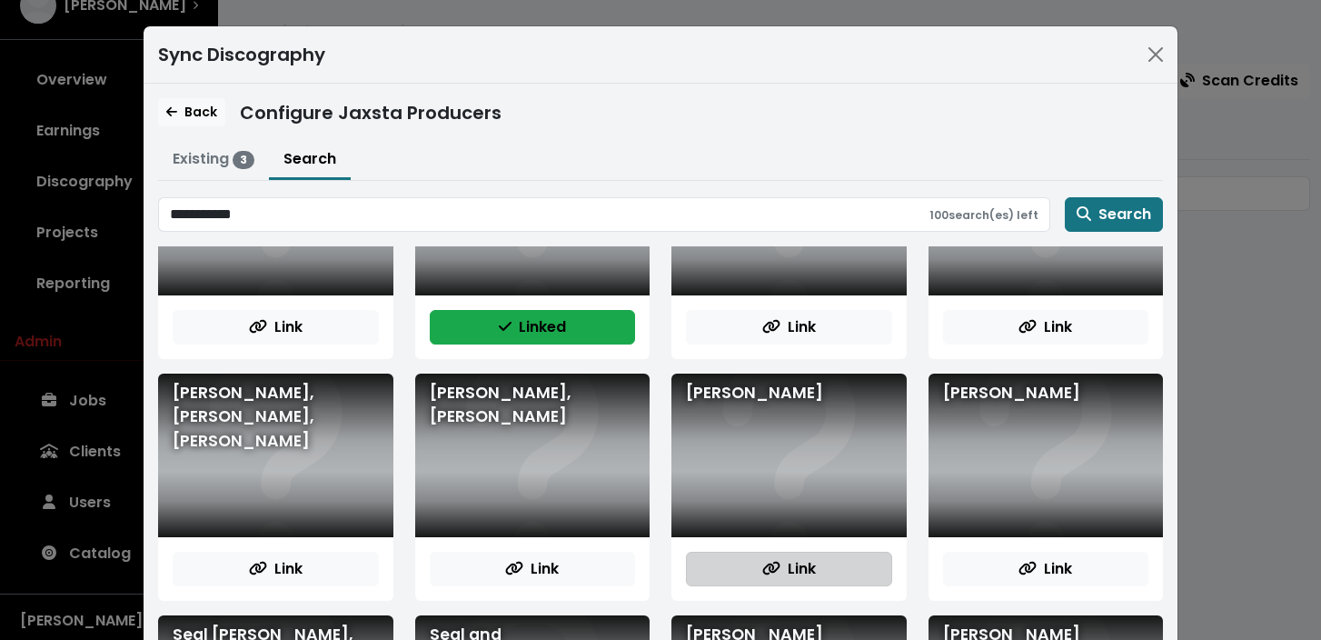
click at [799, 563] on span "Link" at bounding box center [789, 568] width 54 height 21
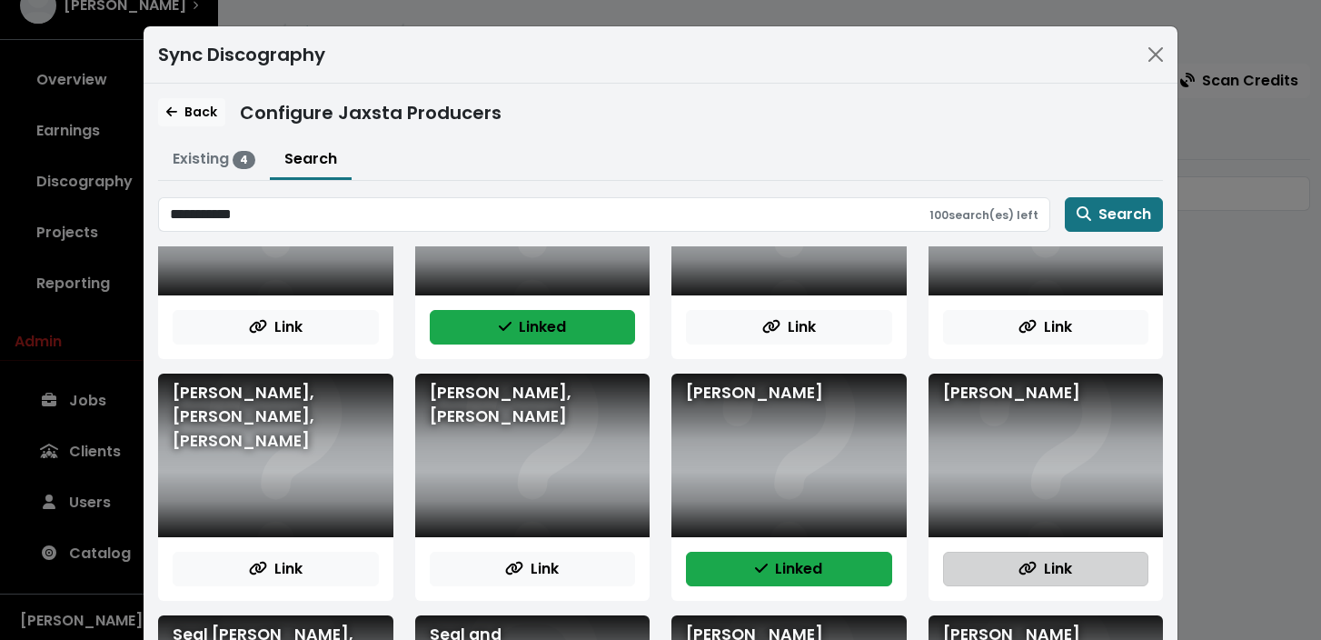
click at [1025, 562] on icon "button" at bounding box center [1027, 568] width 18 height 15
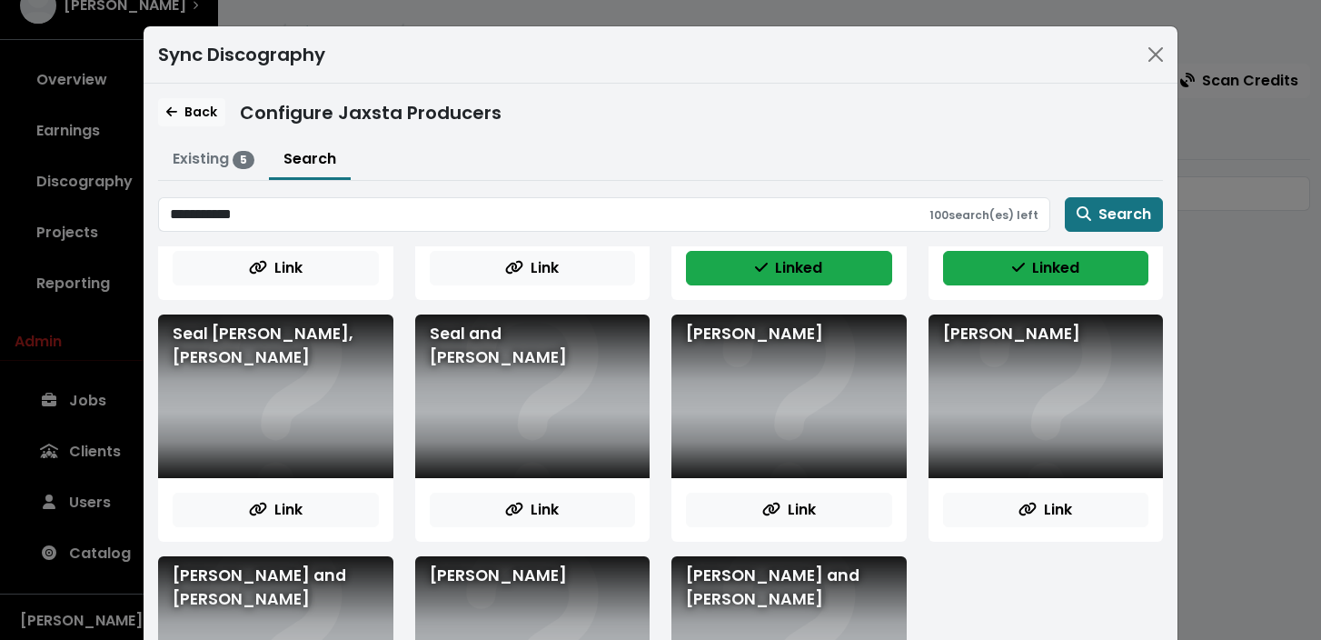
scroll to position [664, 0]
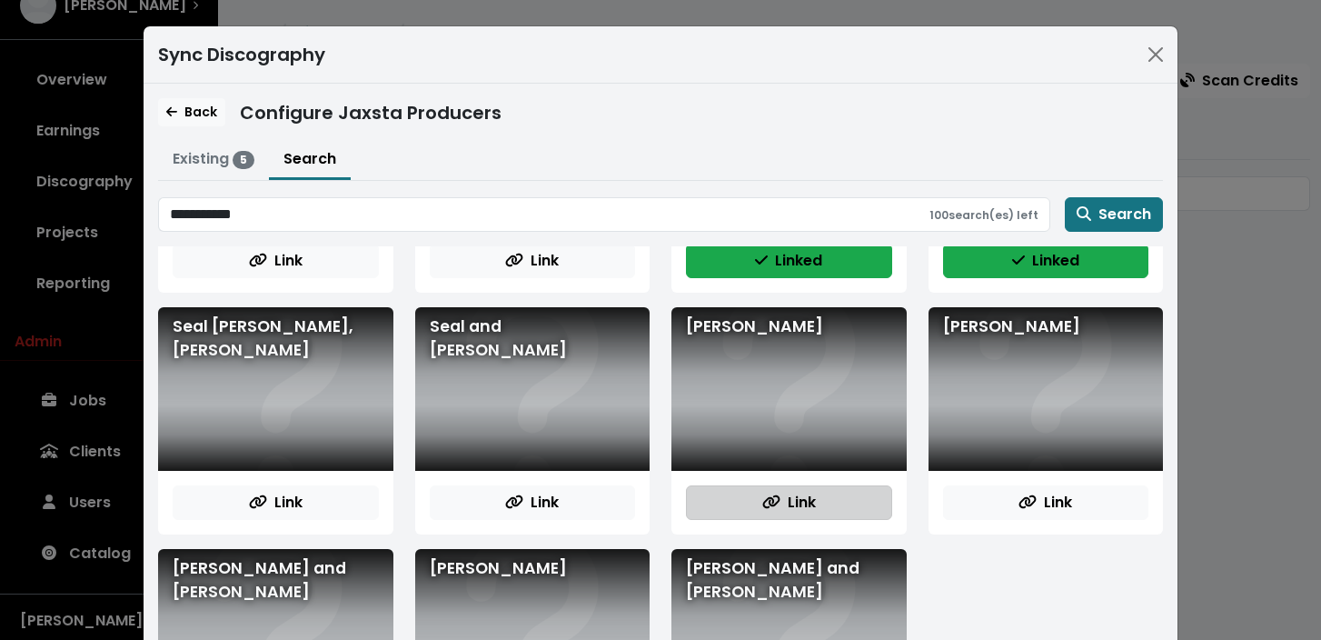
click at [833, 507] on button "Link" at bounding box center [789, 502] width 206 height 35
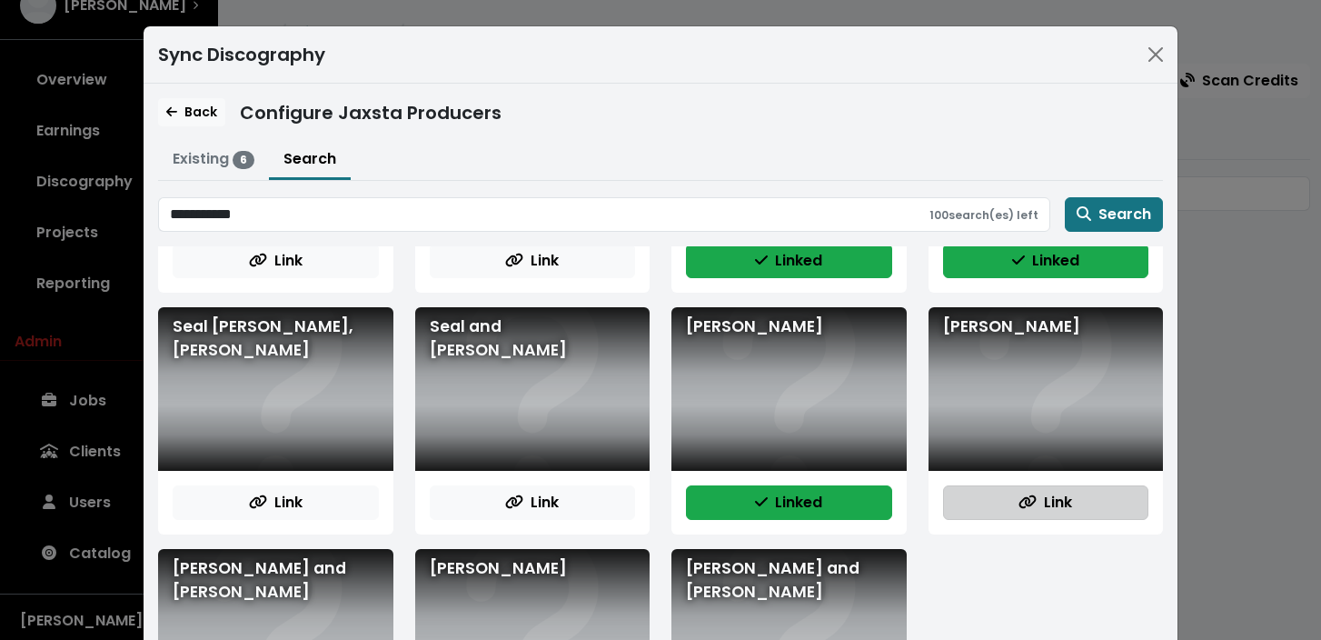
click at [997, 489] on button "Link" at bounding box center [1046, 502] width 206 height 35
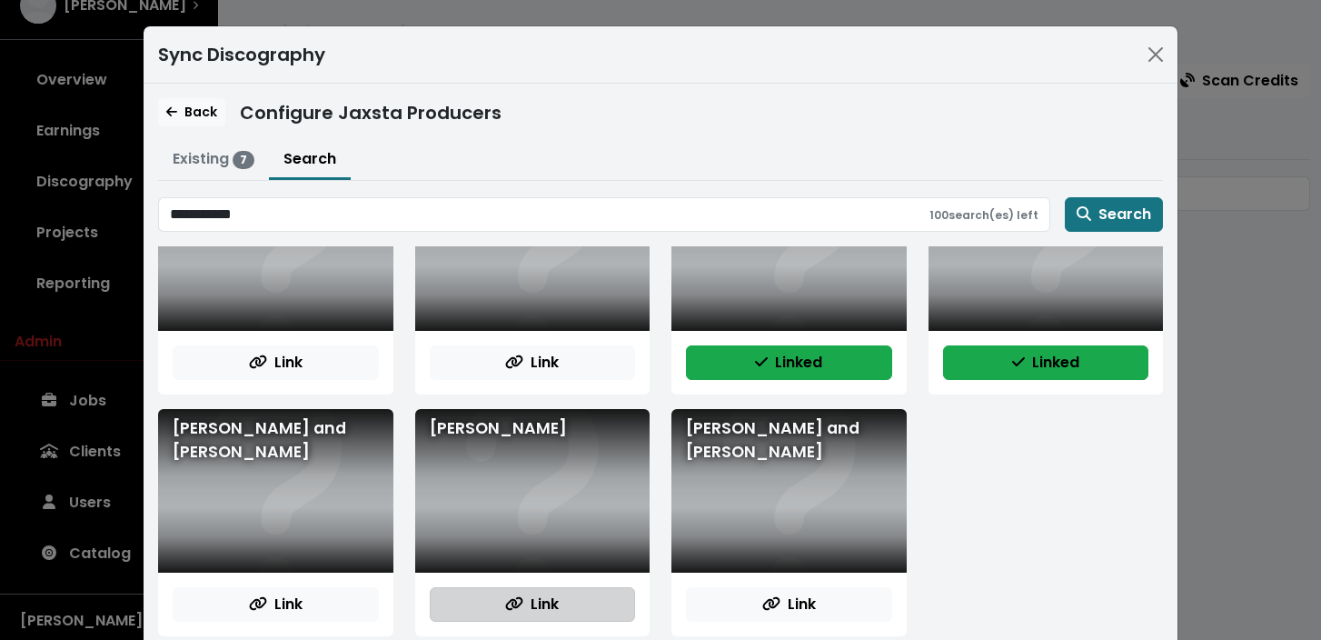
click at [535, 599] on span "Link" at bounding box center [532, 603] width 54 height 21
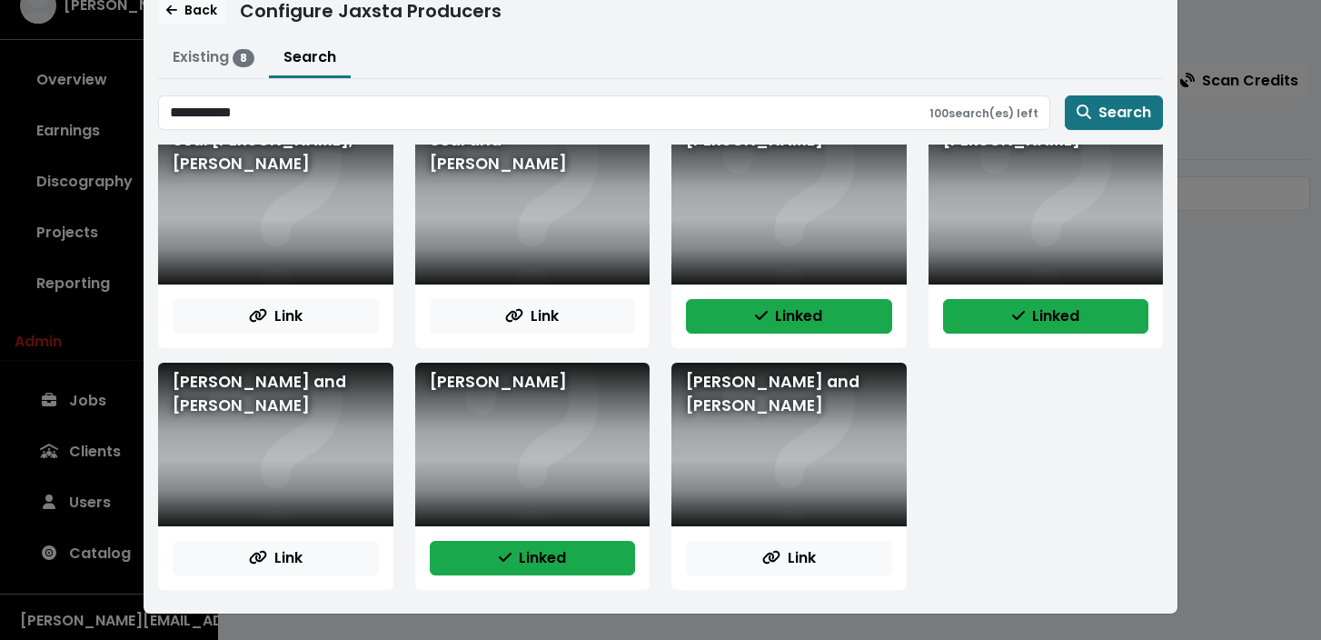
scroll to position [748, 0]
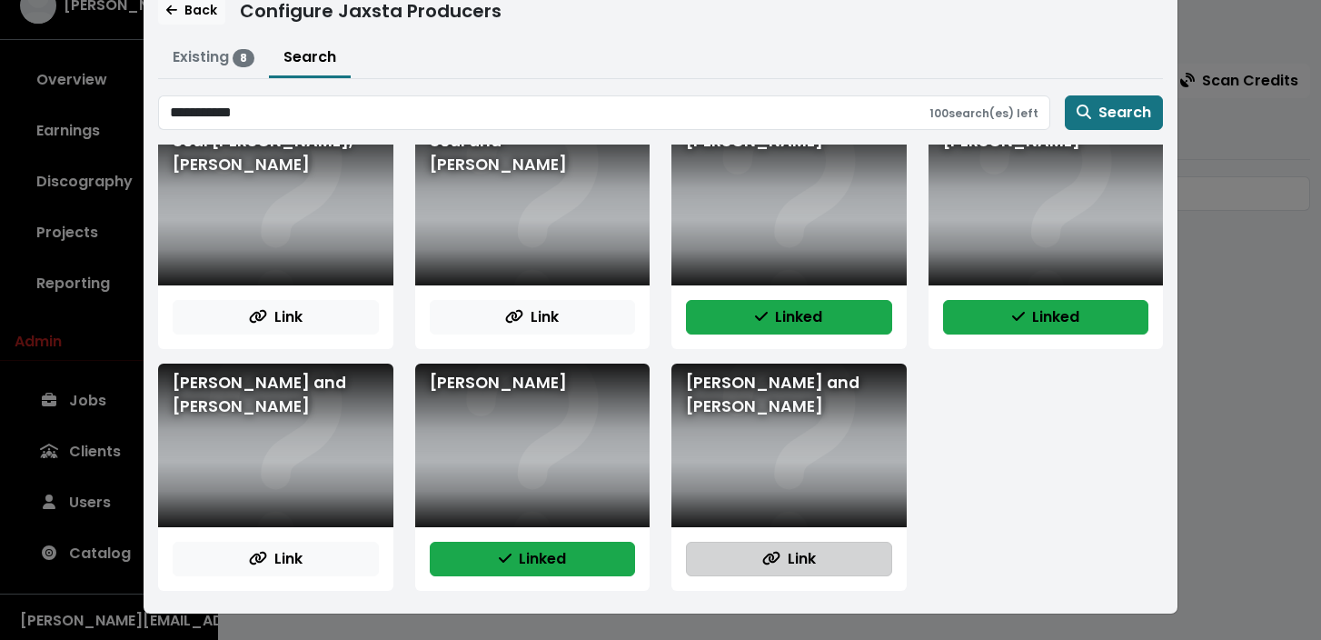
click at [758, 563] on button "Link" at bounding box center [789, 558] width 206 height 35
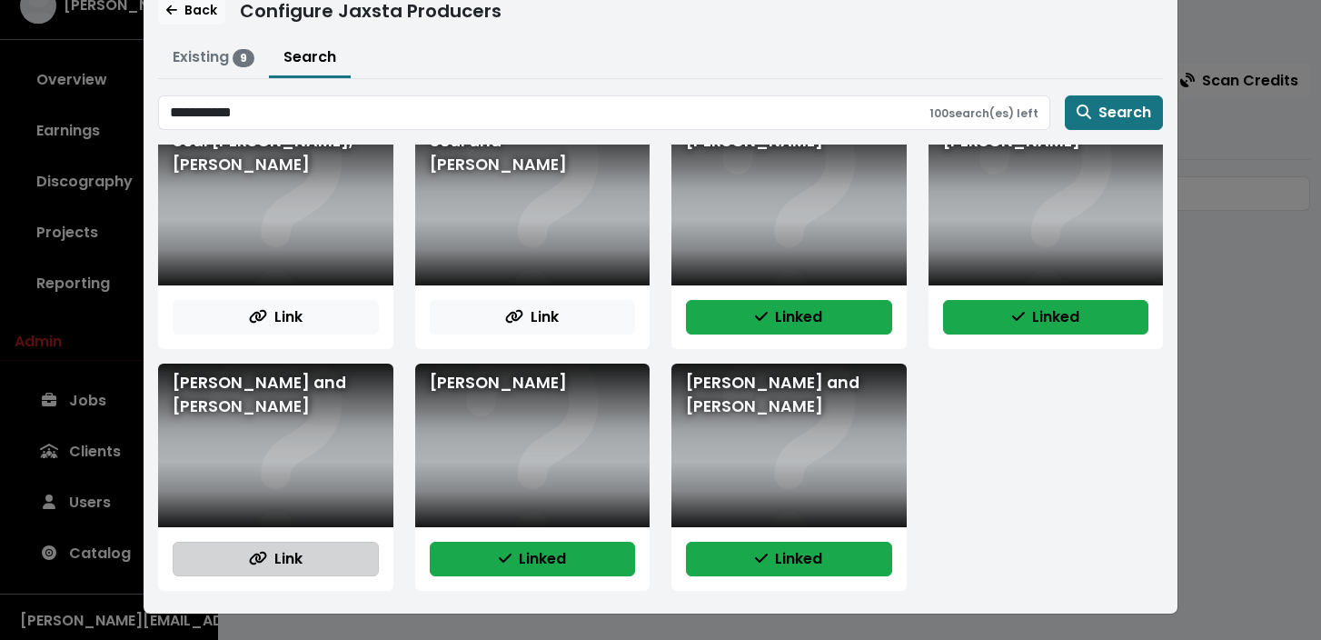
click at [294, 560] on span "Link" at bounding box center [276, 558] width 54 height 21
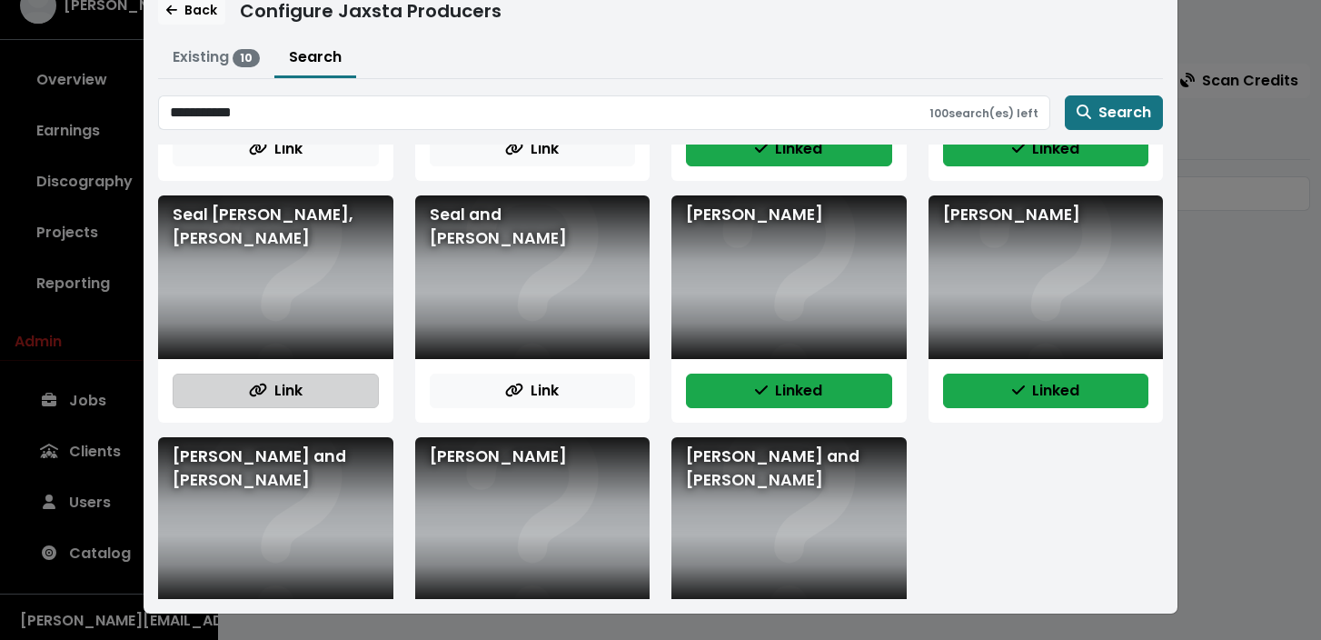
scroll to position [653, 0]
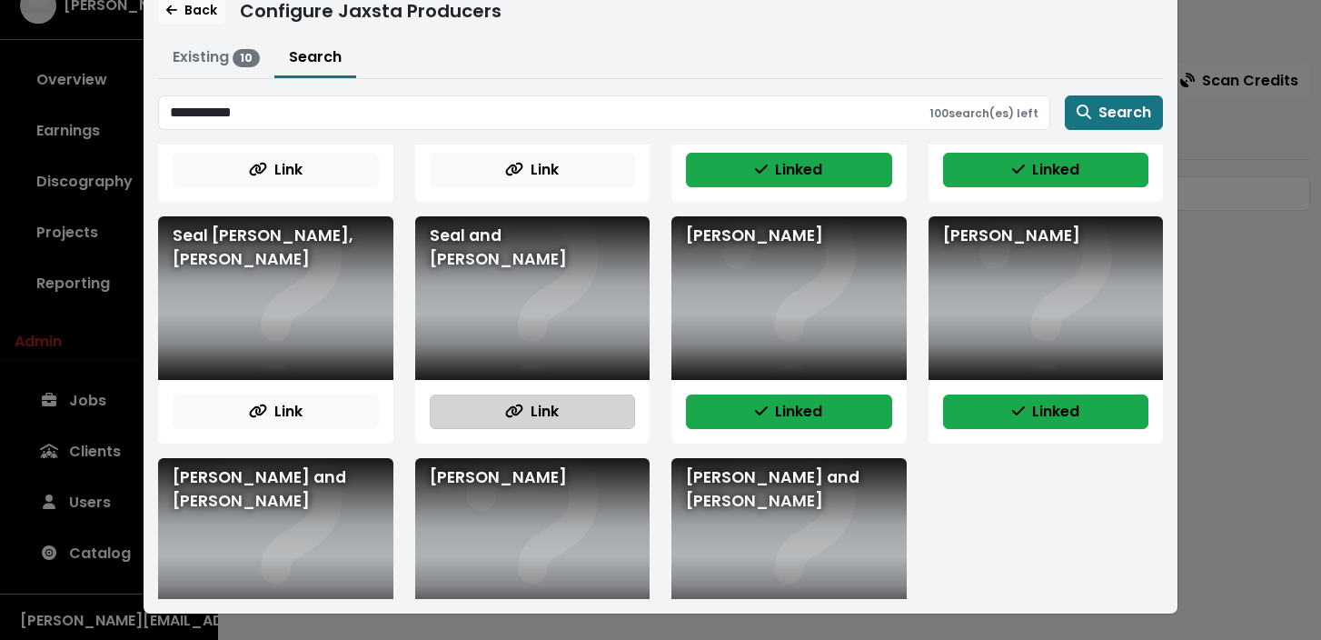
click at [553, 404] on span "Link" at bounding box center [532, 411] width 54 height 21
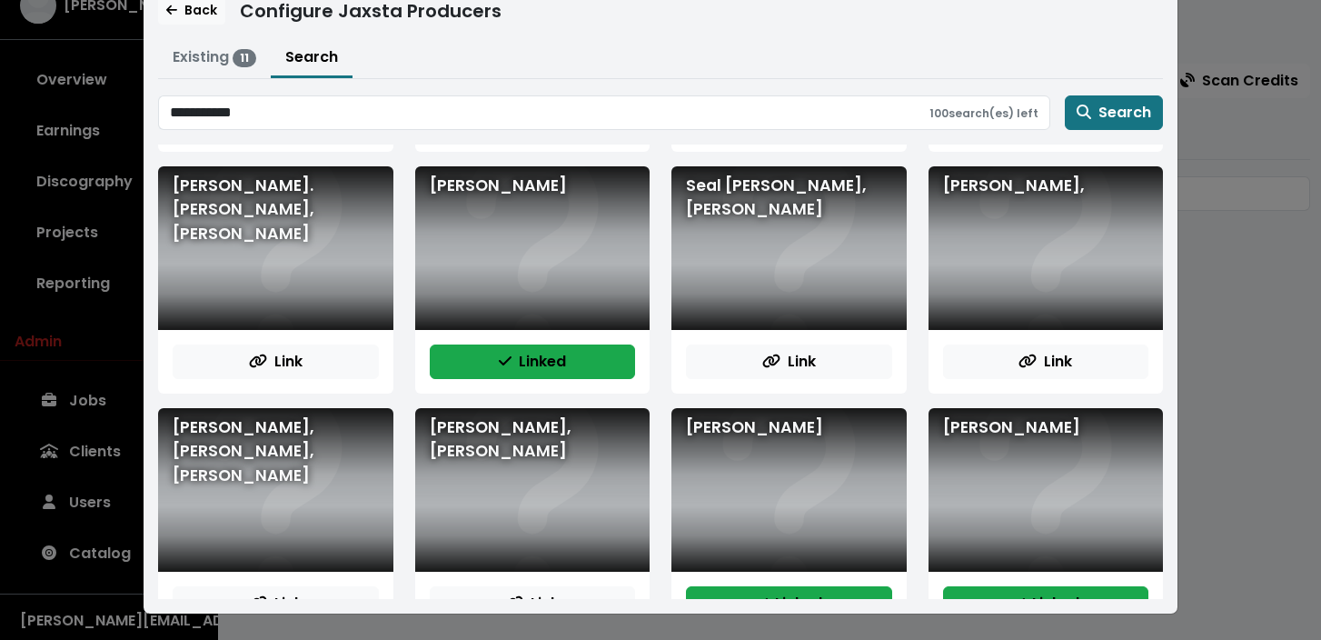
scroll to position [213, 0]
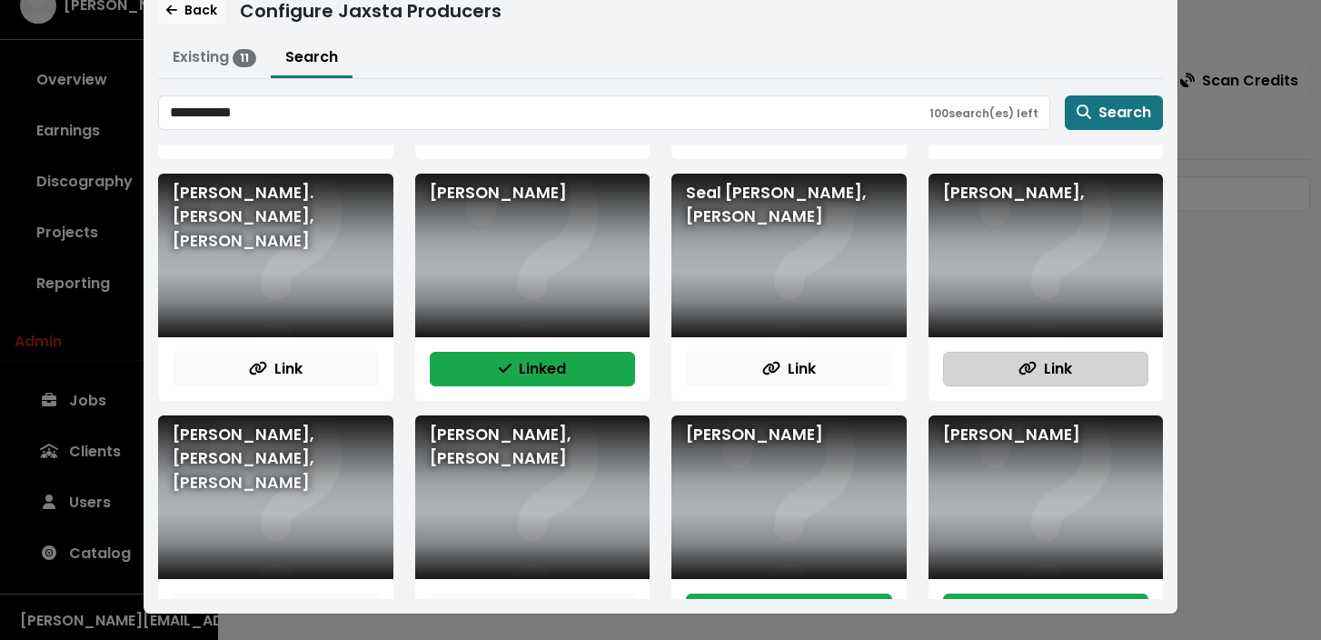
click at [1055, 369] on span "Link" at bounding box center [1045, 368] width 54 height 21
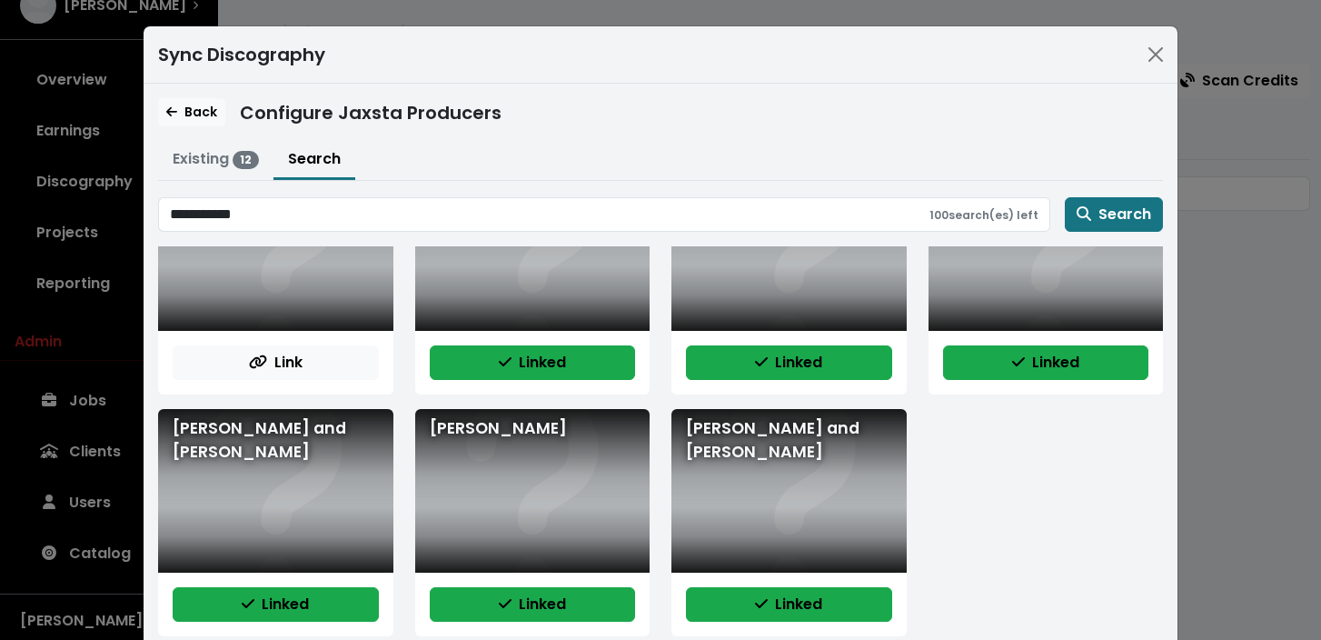
scroll to position [102, 0]
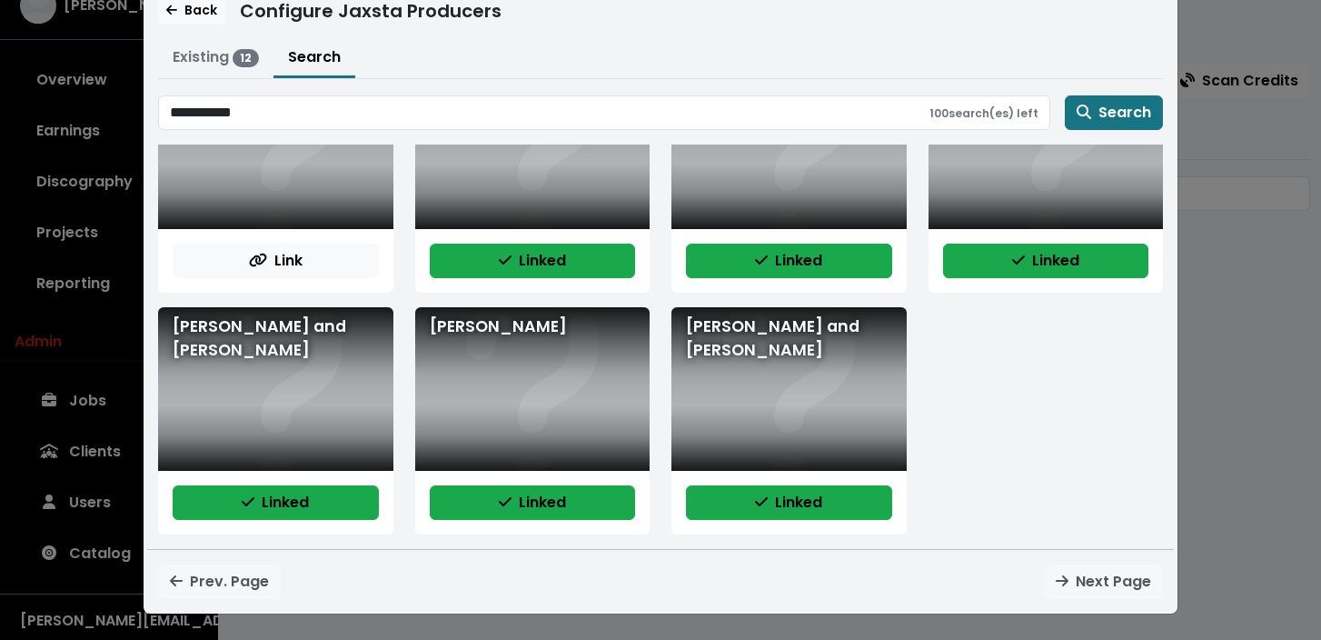
click at [1082, 577] on div "Prev. Page Next Page" at bounding box center [660, 581] width 1027 height 35
click at [1065, 580] on div "Prev. Page Next Page" at bounding box center [660, 581] width 1027 height 35
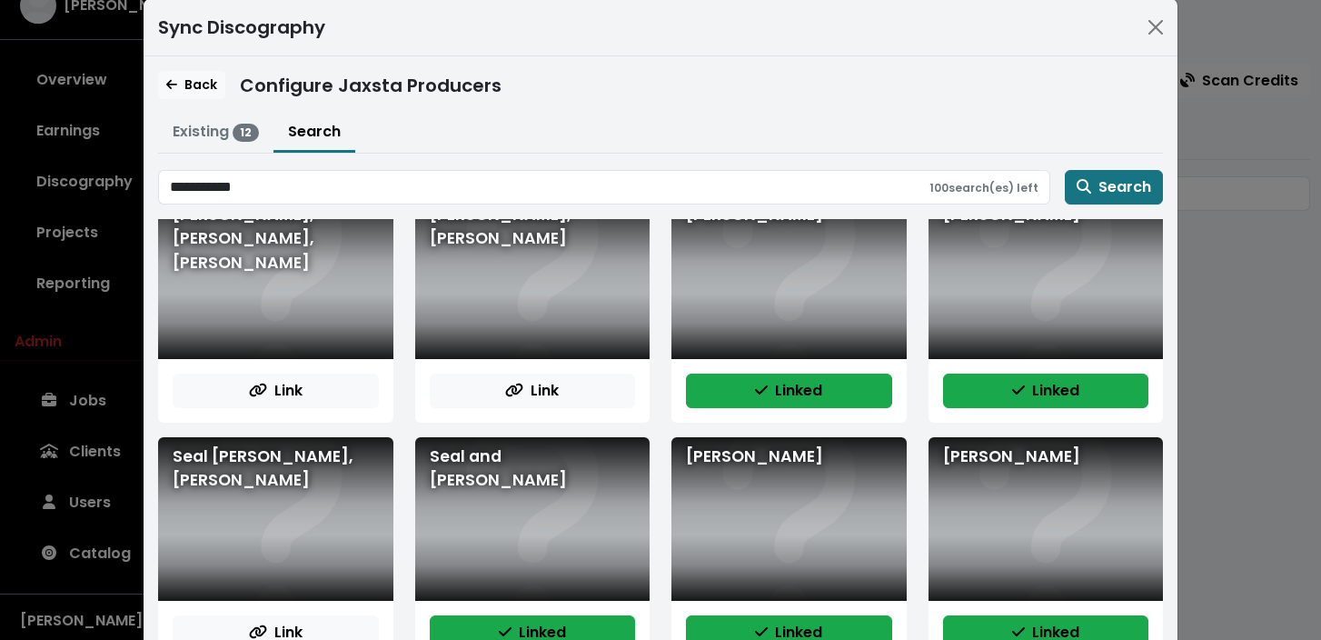
scroll to position [804, 0]
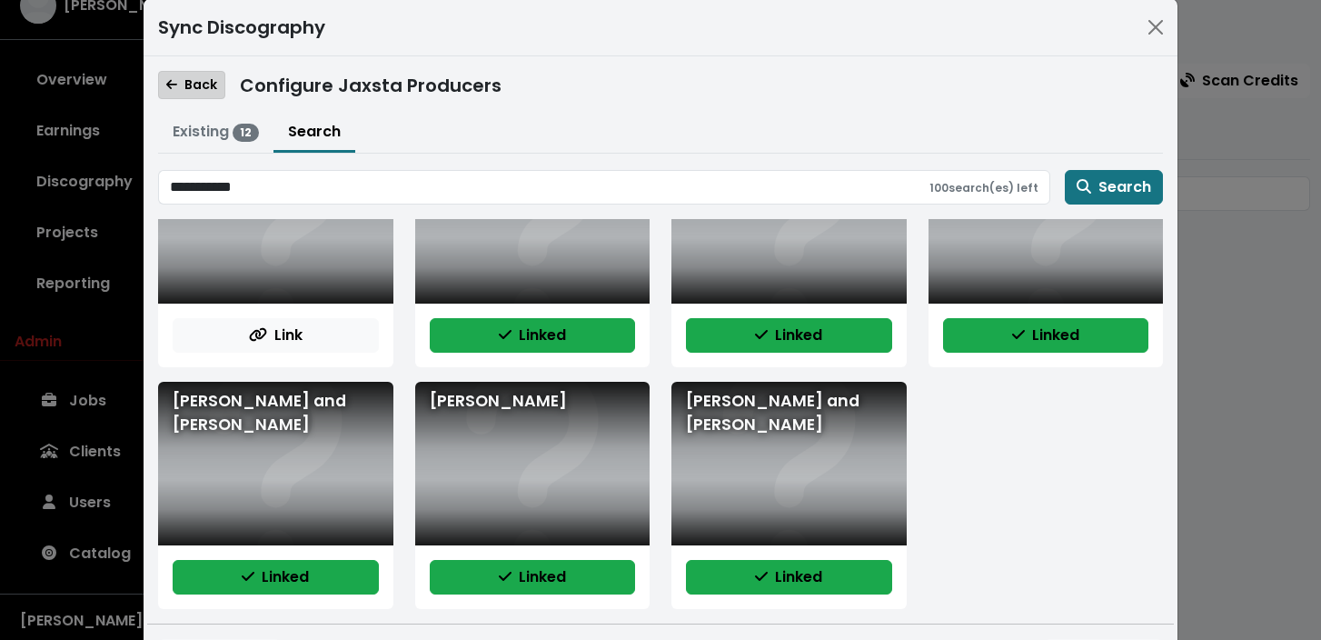
click at [197, 88] on span "Back" at bounding box center [191, 84] width 51 height 18
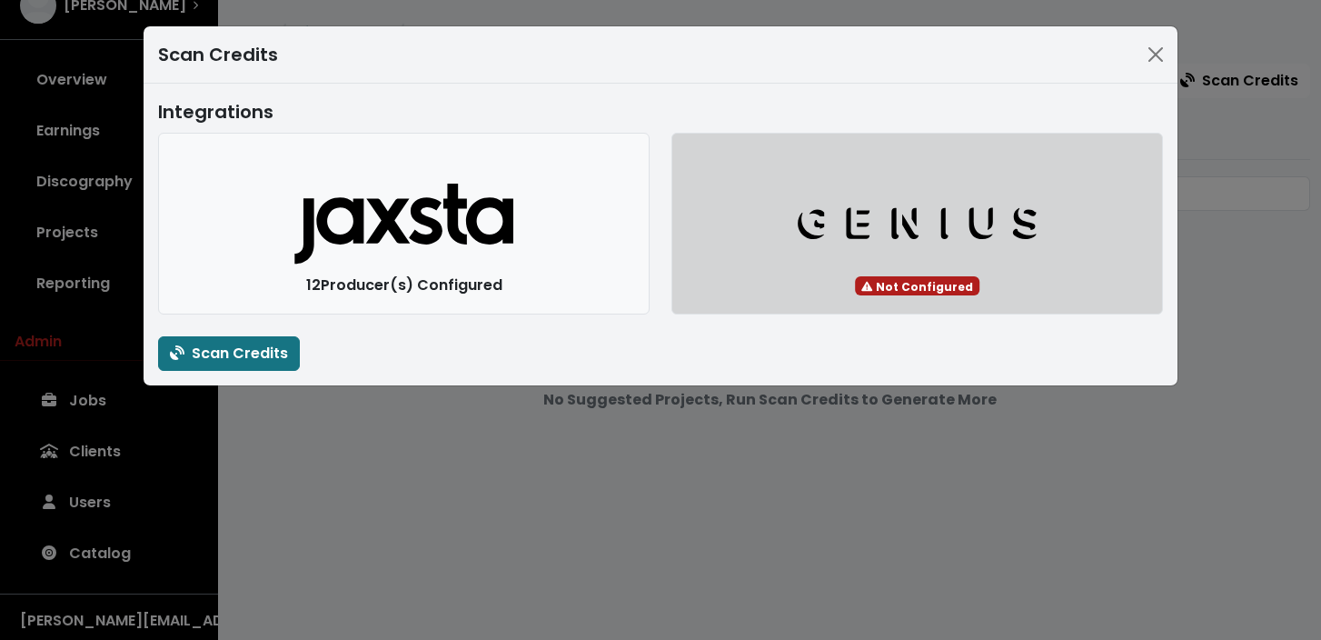
click at [851, 233] on icon "Genius Logo" at bounding box center [917, 223] width 243 height 36
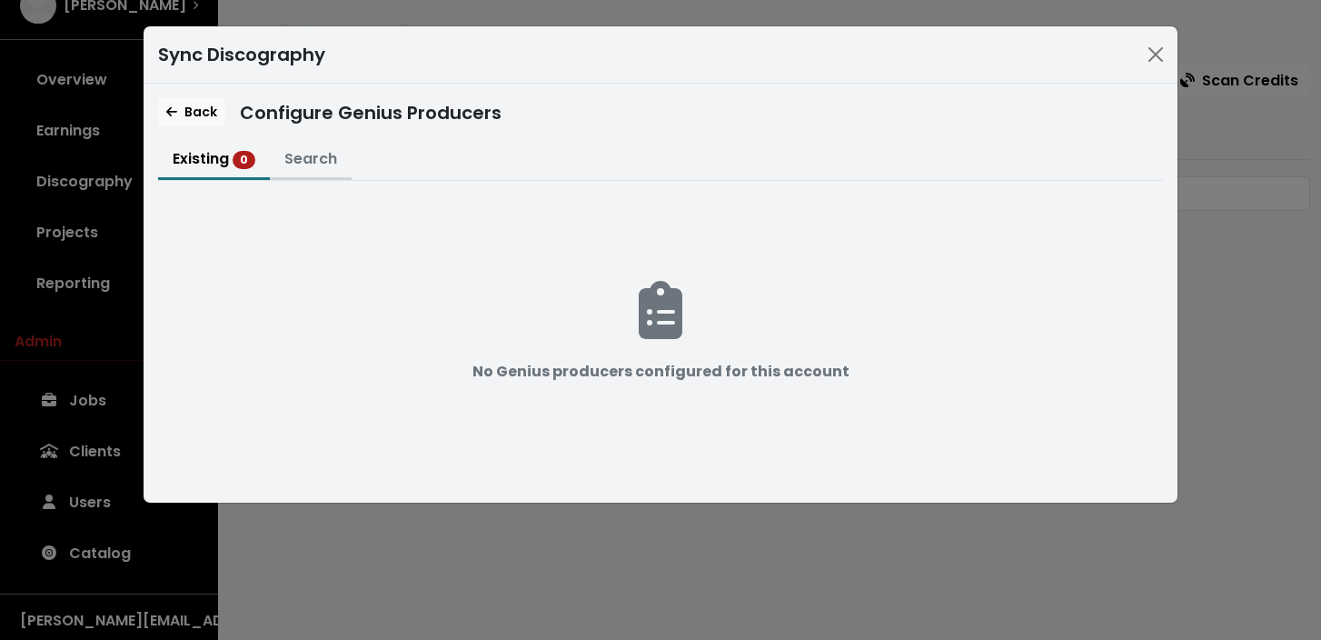
click at [322, 163] on button "Search" at bounding box center [311, 160] width 82 height 39
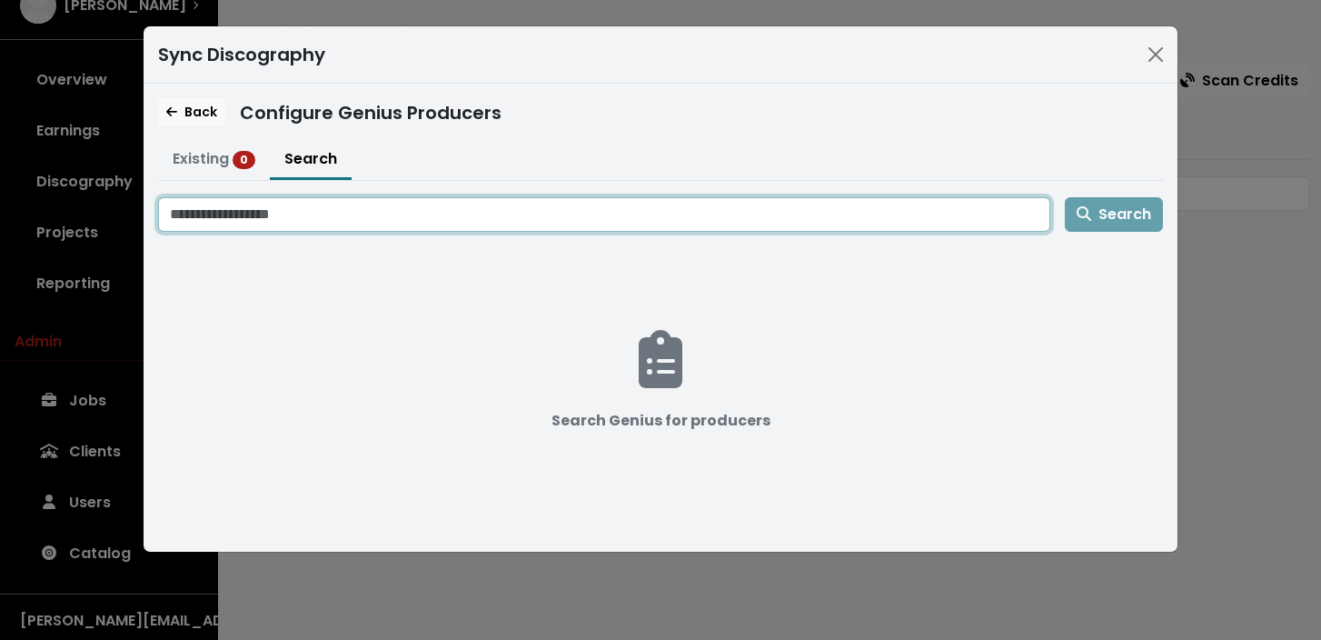
click at [311, 223] on input "Search genius for producers" at bounding box center [604, 214] width 892 height 35
type input "**********"
click at [683, 207] on input "**********" at bounding box center [604, 214] width 892 height 35
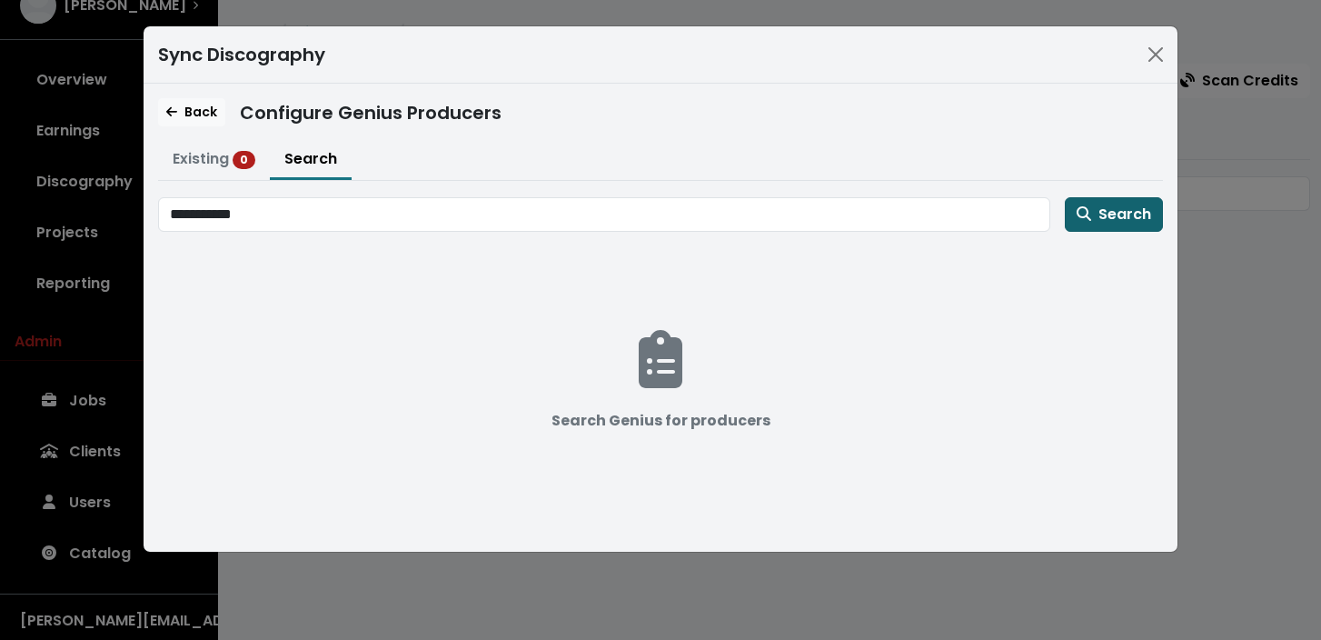
click at [1129, 211] on span "Search" at bounding box center [1114, 213] width 74 height 21
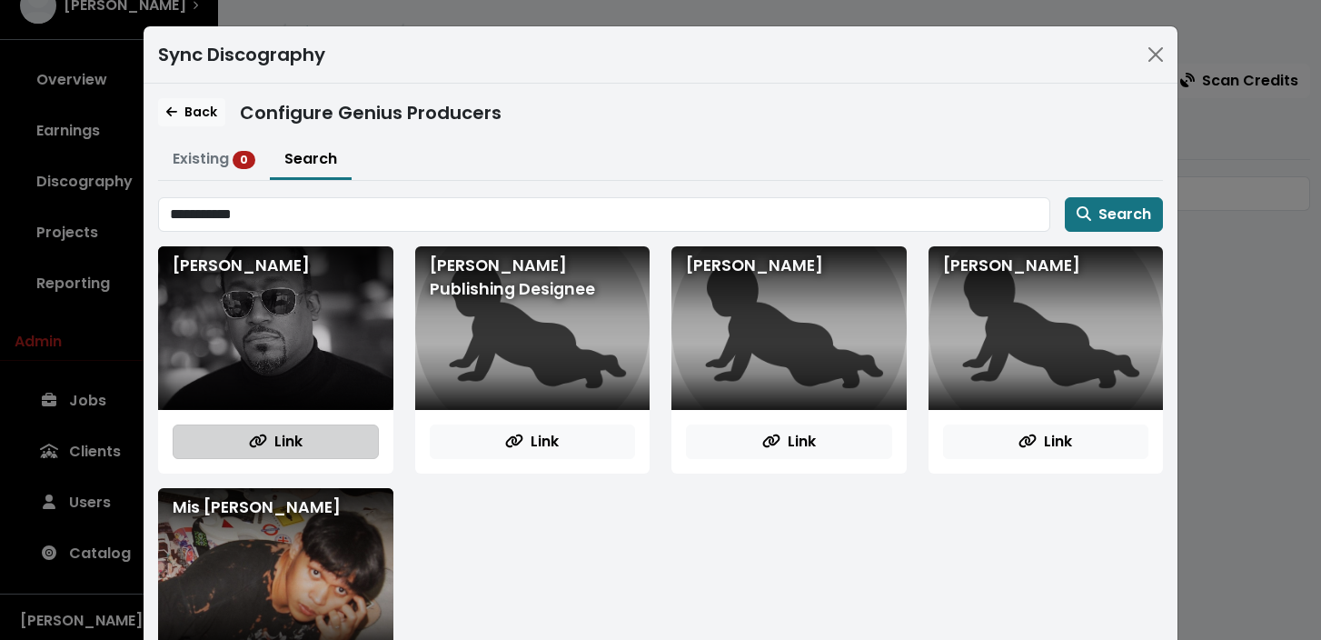
click at [302, 439] on span "Link" at bounding box center [276, 441] width 54 height 21
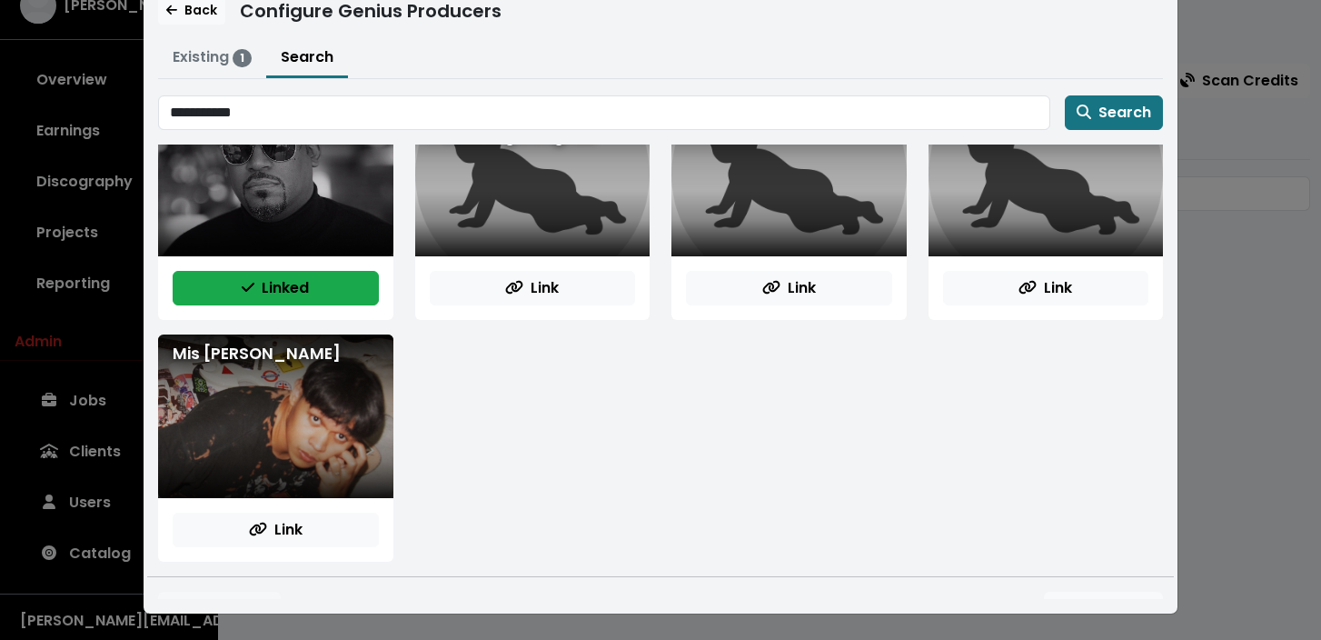
scroll to position [79, 0]
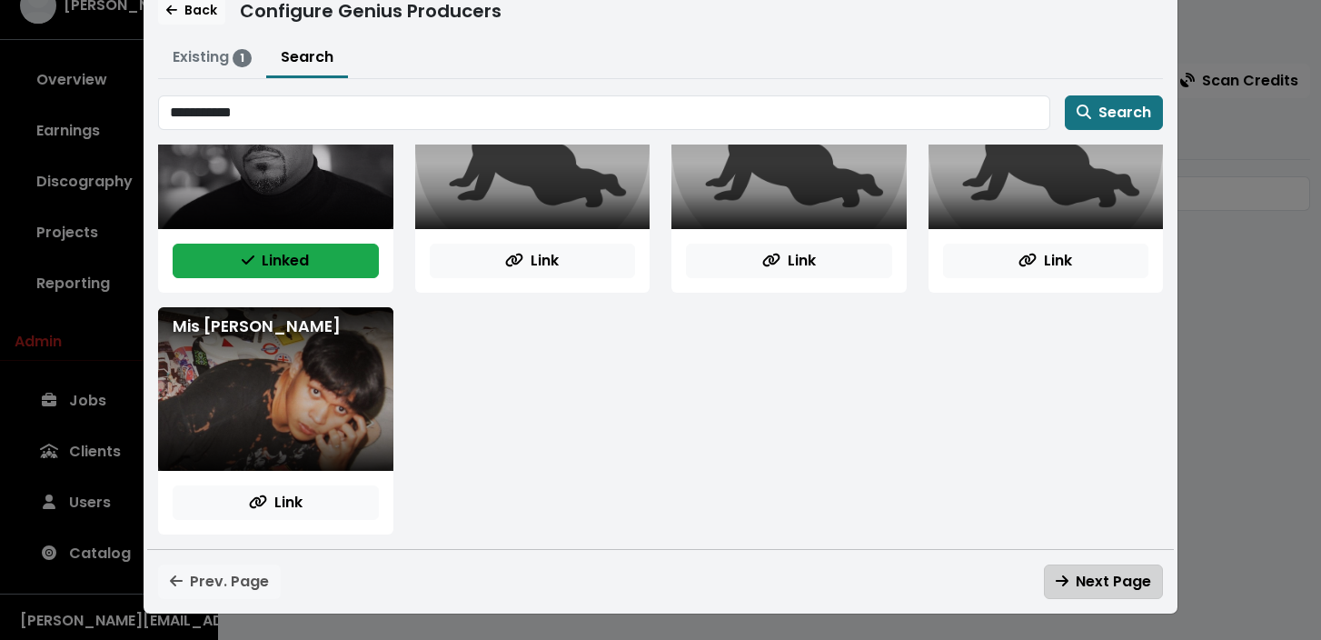
click at [1101, 580] on span "Next Page" at bounding box center [1103, 581] width 95 height 21
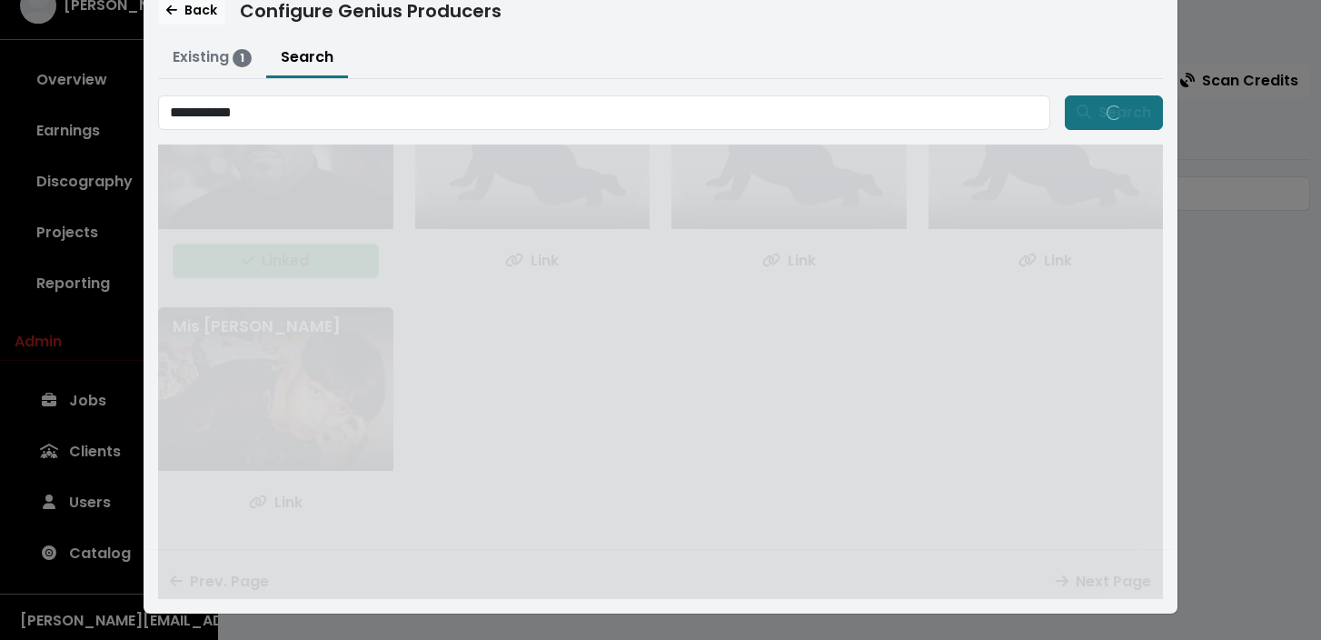
scroll to position [0, 0]
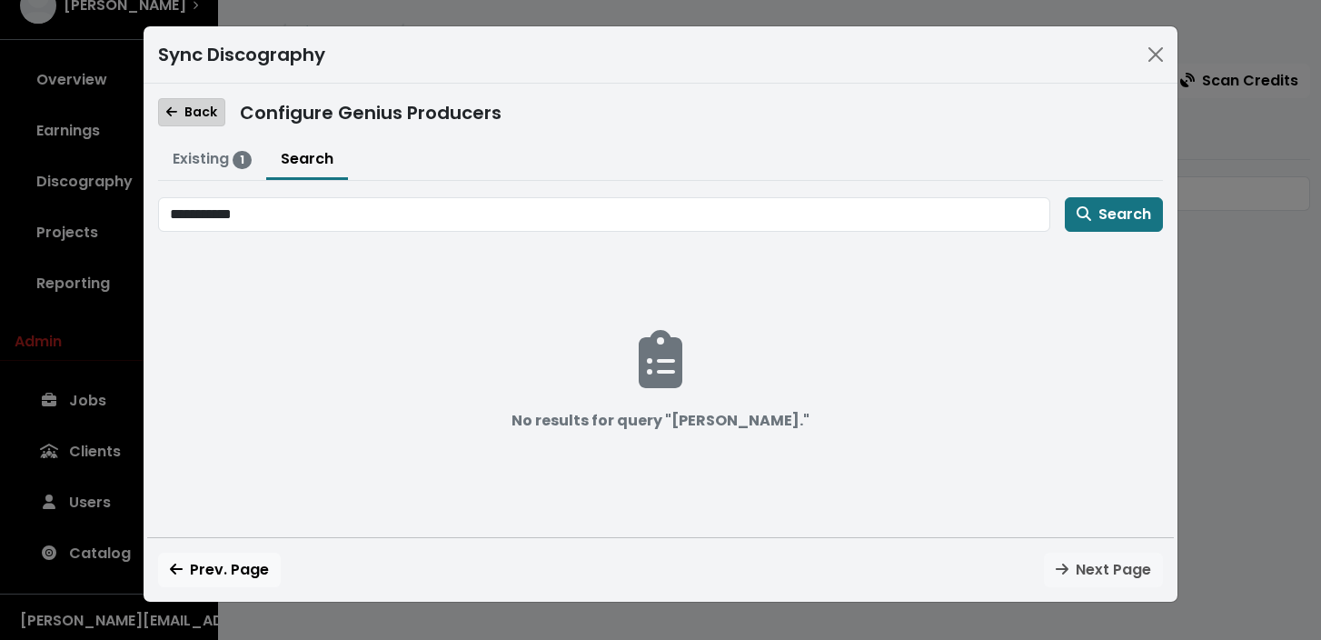
click at [193, 114] on span "Back" at bounding box center [191, 112] width 51 height 18
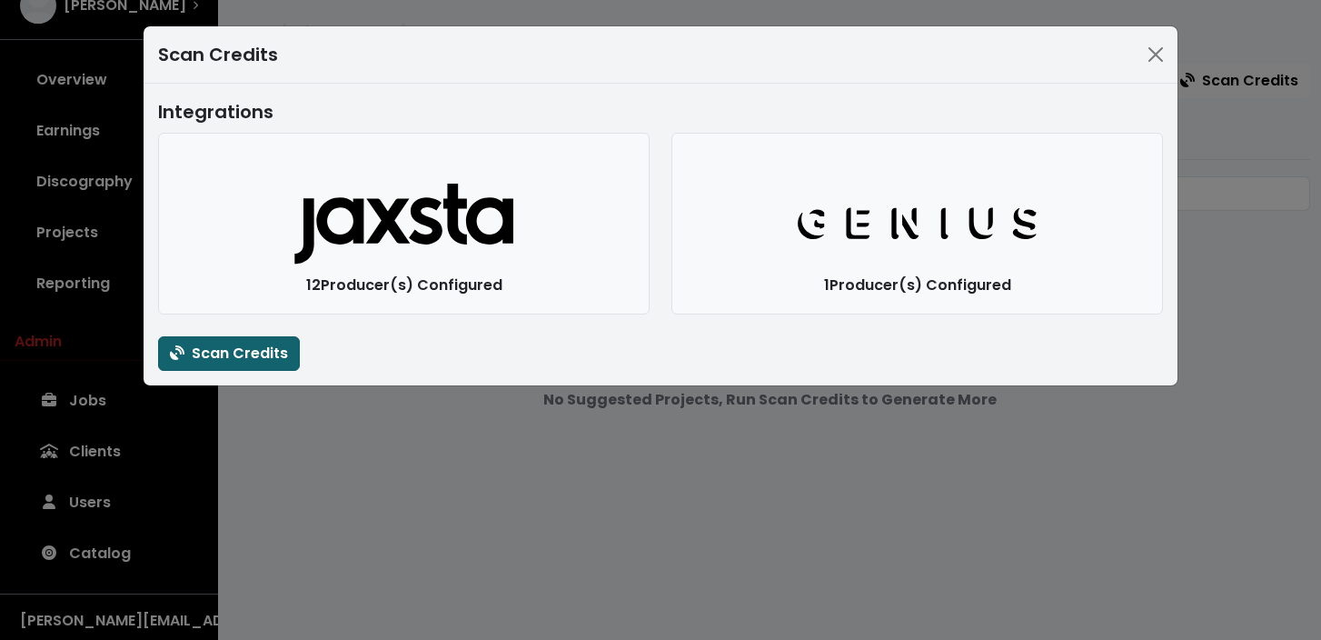
click at [278, 356] on span "Scan Credits" at bounding box center [229, 352] width 118 height 21
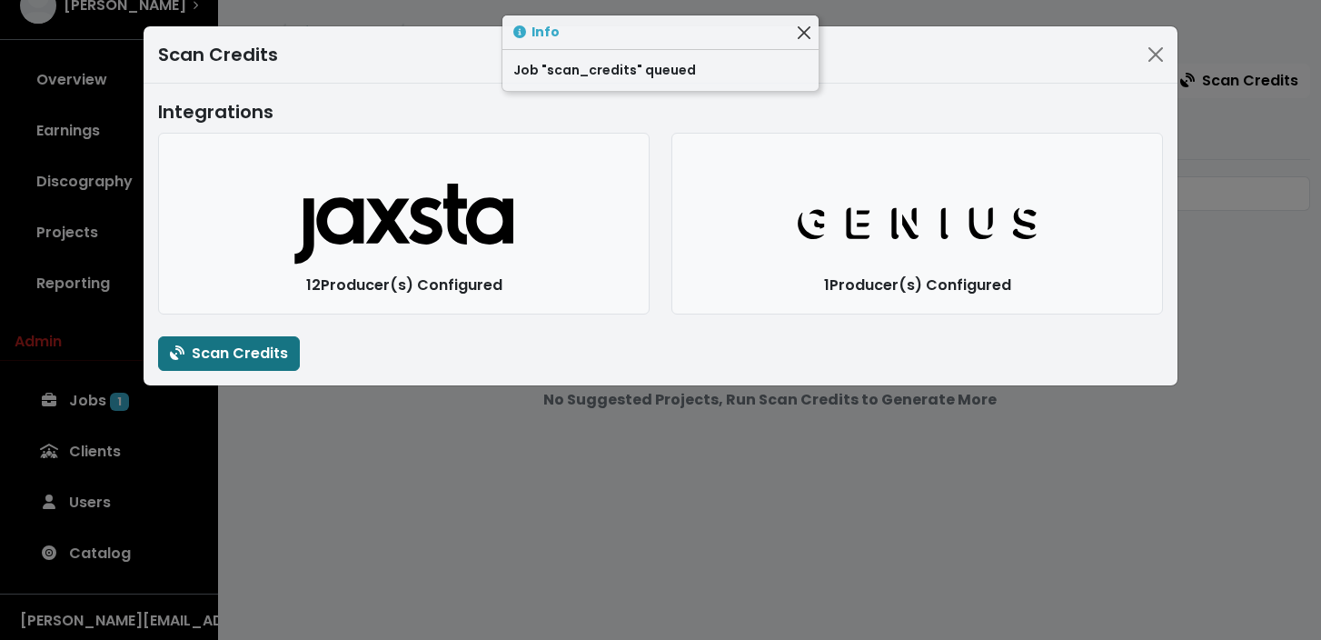
click at [804, 31] on button "Close" at bounding box center [803, 32] width 19 height 19
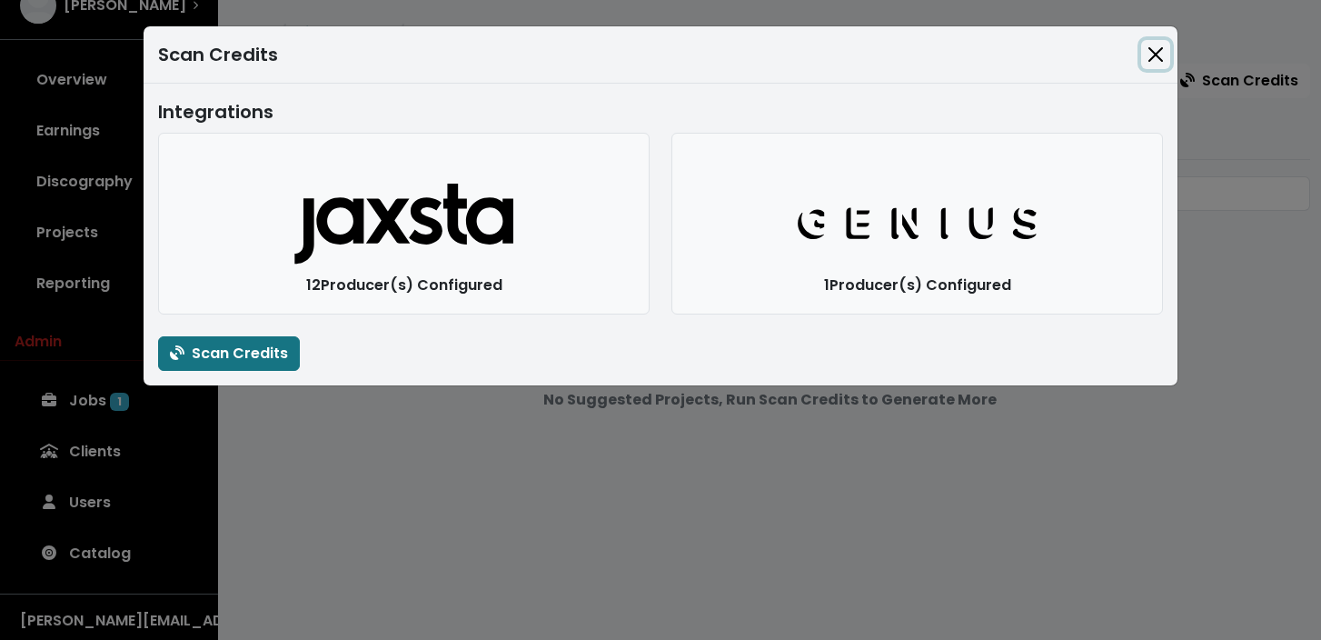
click at [1153, 45] on button "Close" at bounding box center [1155, 54] width 29 height 29
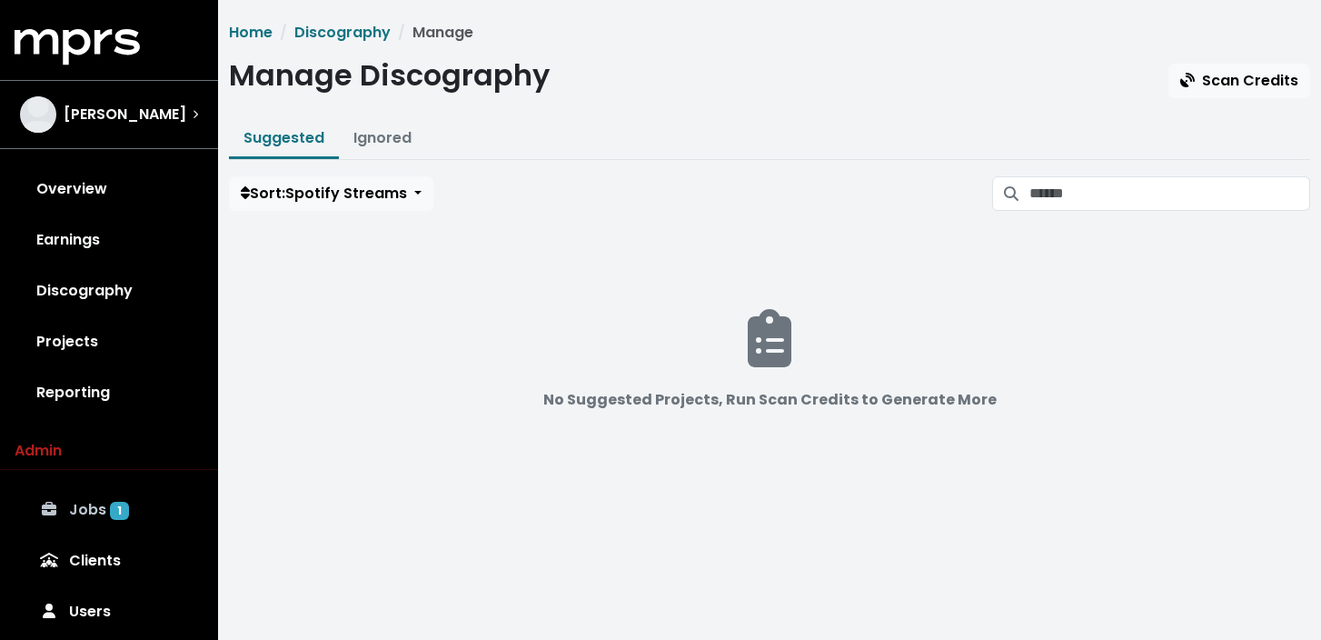
click at [78, 508] on link "Jobs 1" at bounding box center [109, 509] width 189 height 51
